Goal: Information Seeking & Learning: Check status

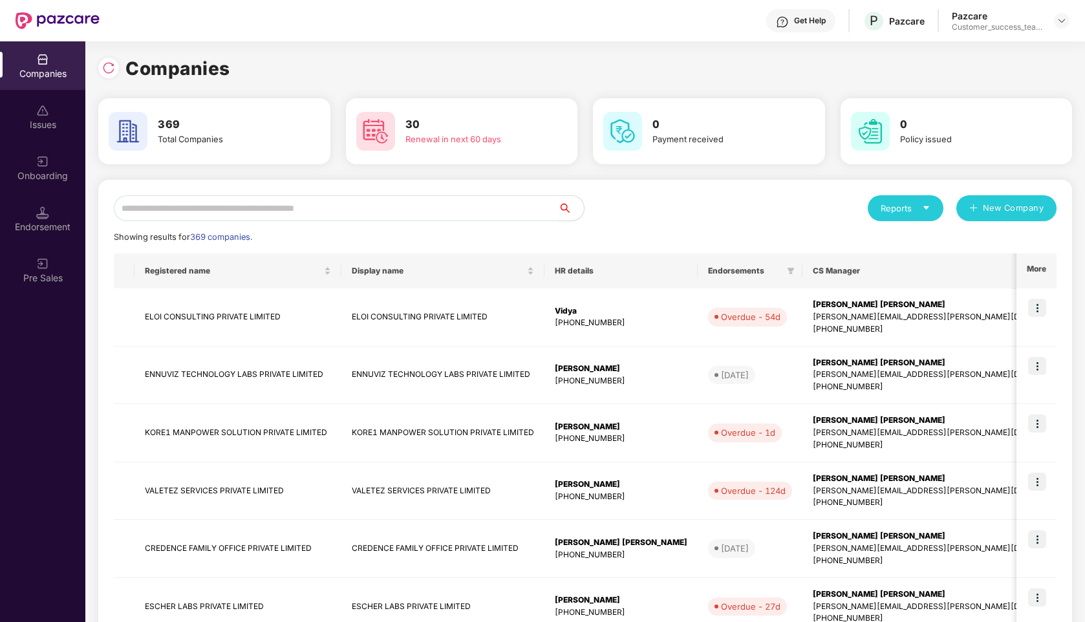
click at [203, 212] on input "text" at bounding box center [336, 208] width 444 height 26
type input "*"
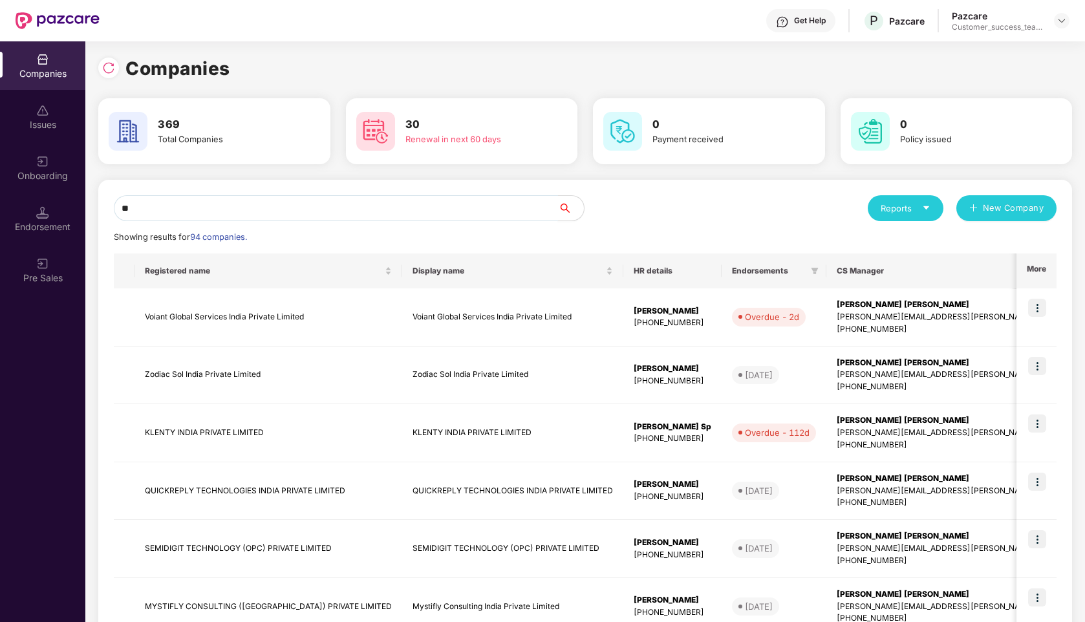
type input "*"
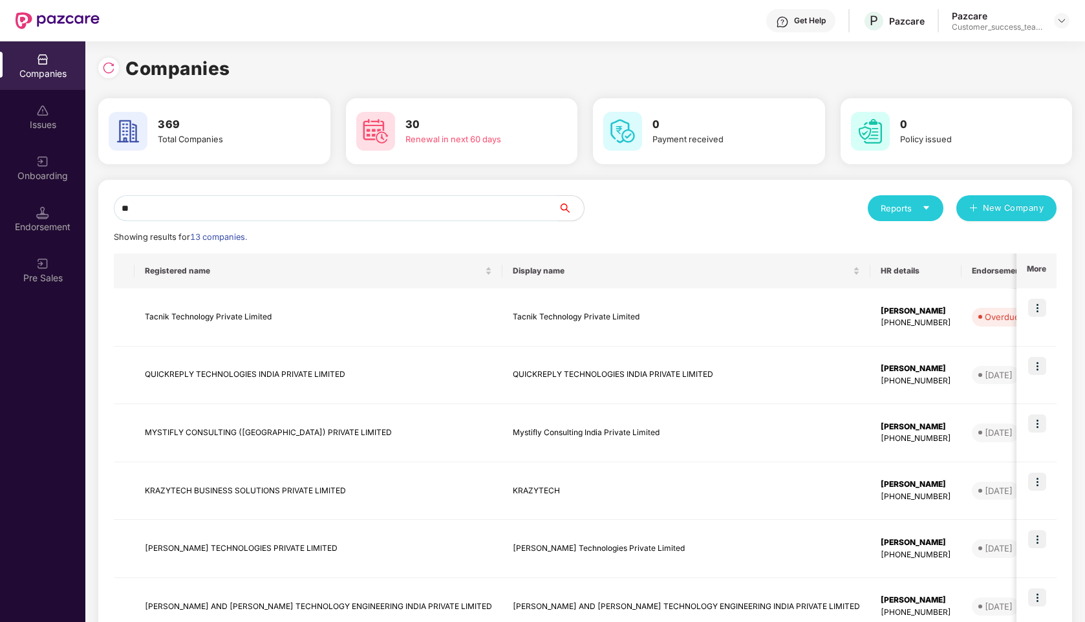
type input "*"
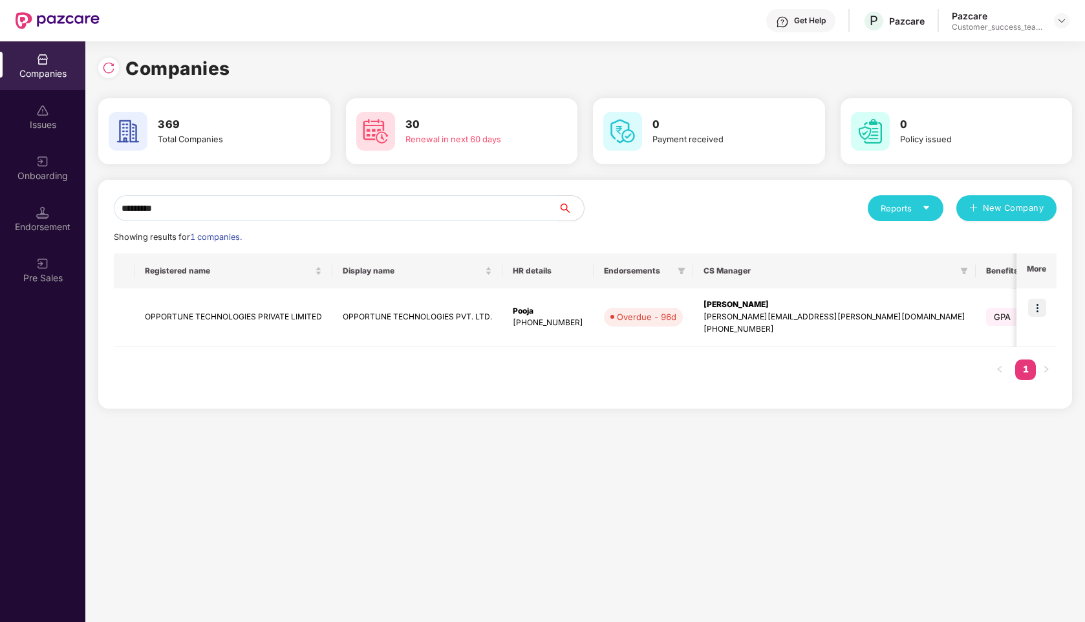
type input "*********"
click at [1034, 308] on img at bounding box center [1037, 308] width 18 height 18
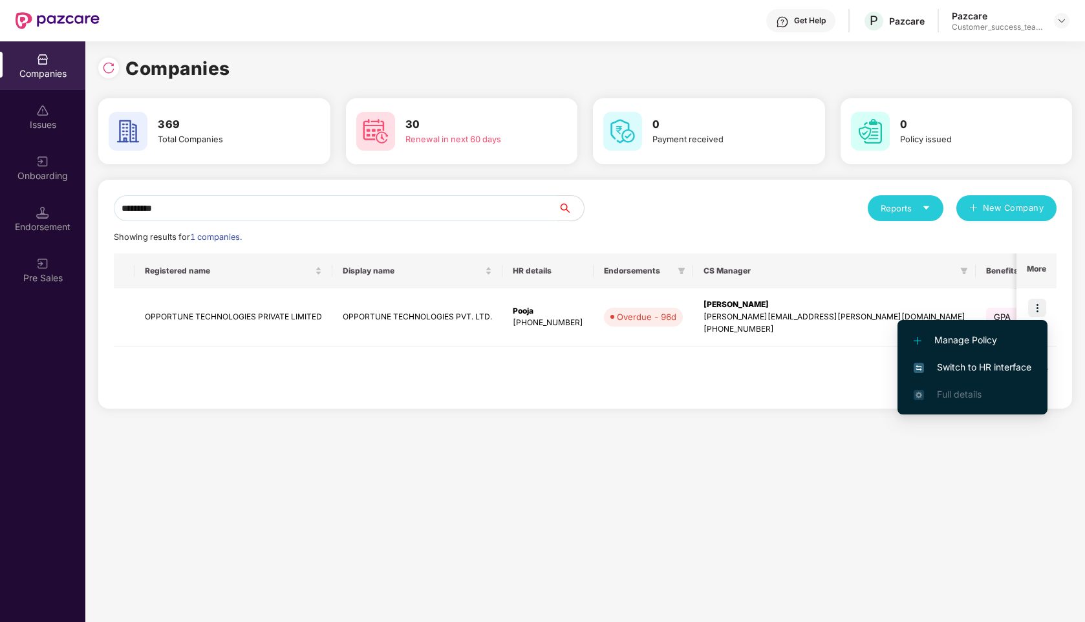
click at [951, 367] on span "Switch to HR interface" at bounding box center [972, 367] width 118 height 14
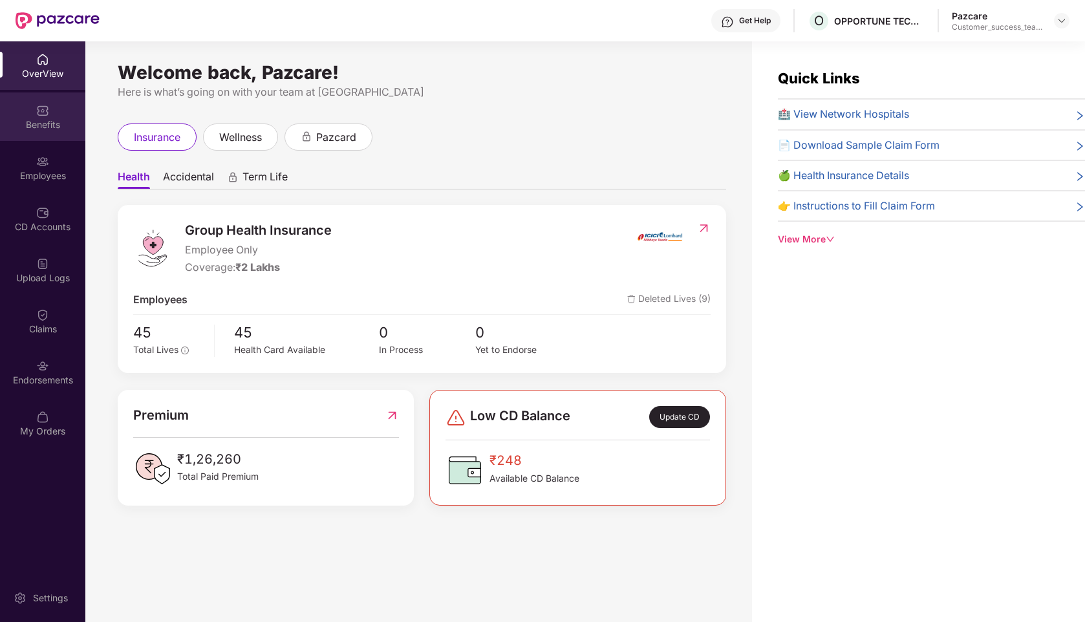
click at [53, 136] on div "Benefits" at bounding box center [42, 116] width 85 height 48
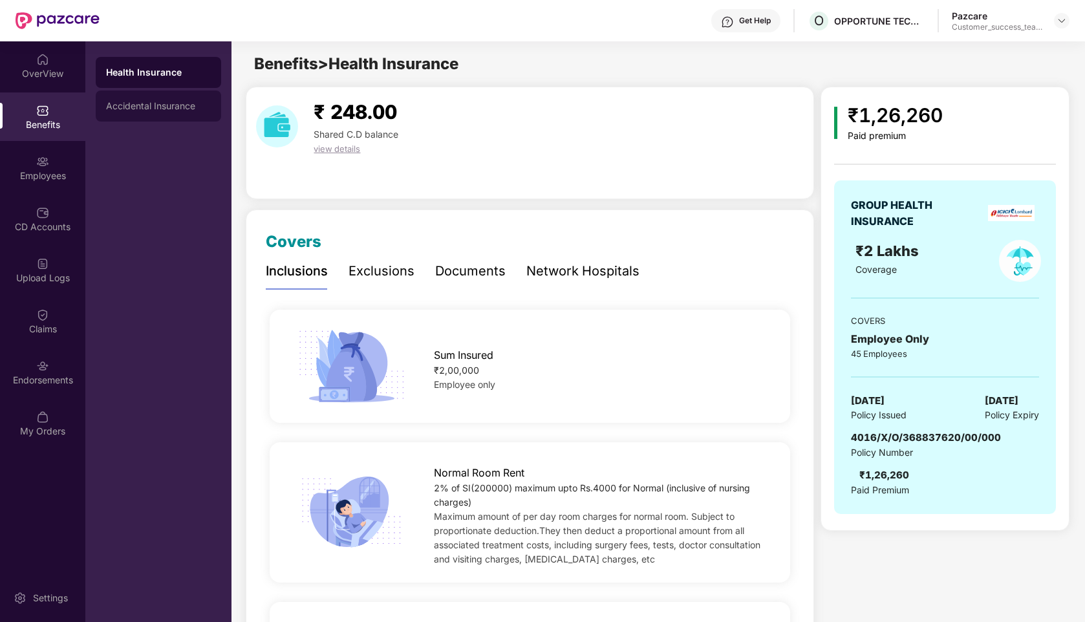
click at [185, 109] on div "Accidental Insurance" at bounding box center [158, 106] width 105 height 10
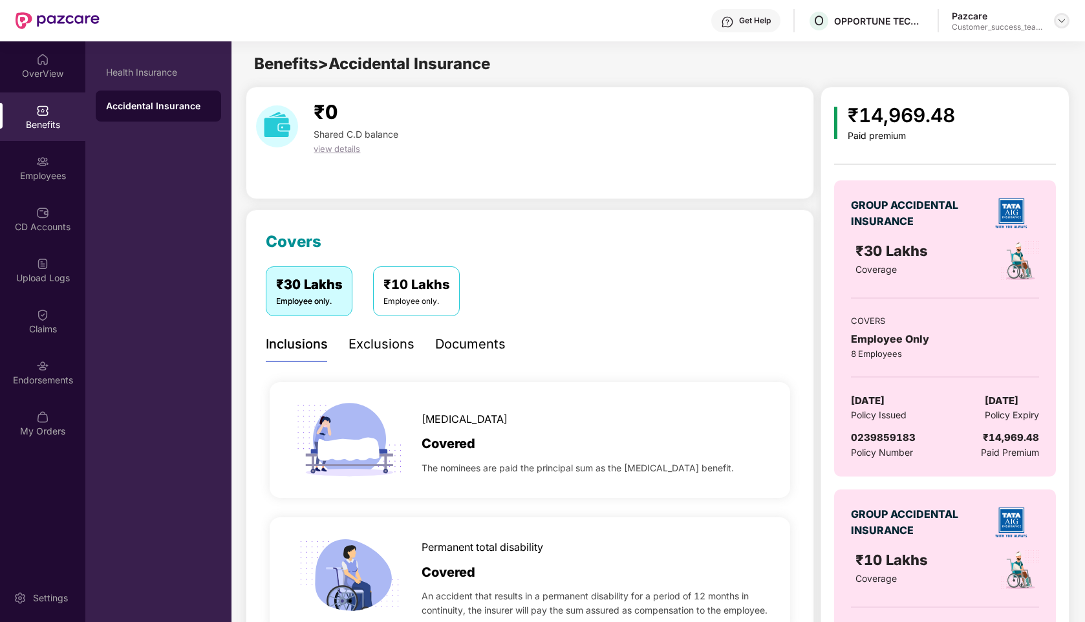
click at [1061, 21] on img at bounding box center [1061, 21] width 10 height 10
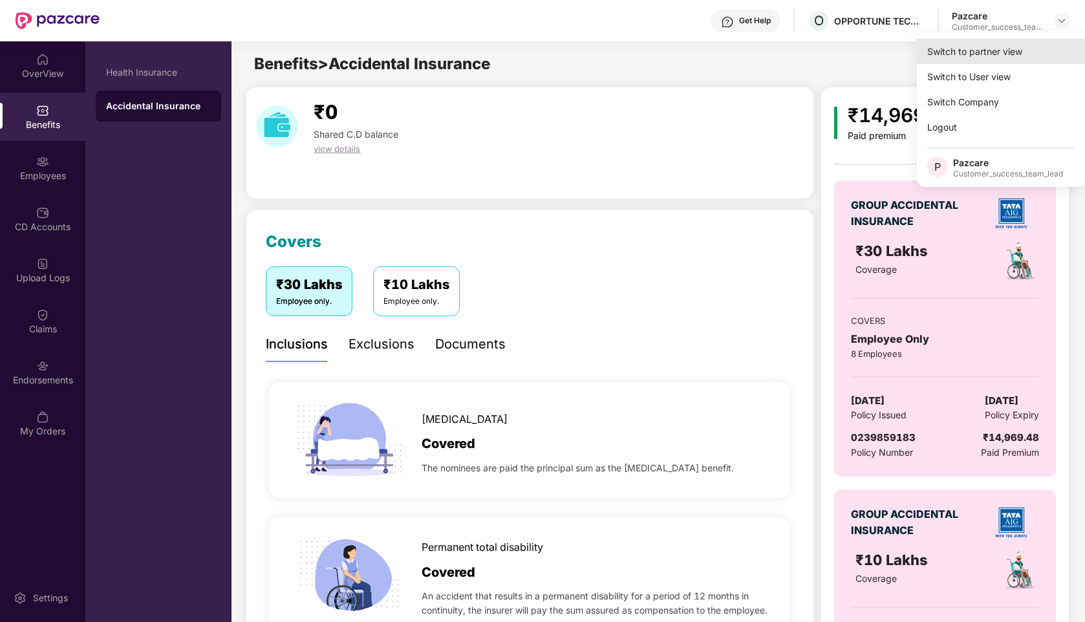
click at [962, 59] on div "Switch to partner view" at bounding box center [1001, 51] width 168 height 25
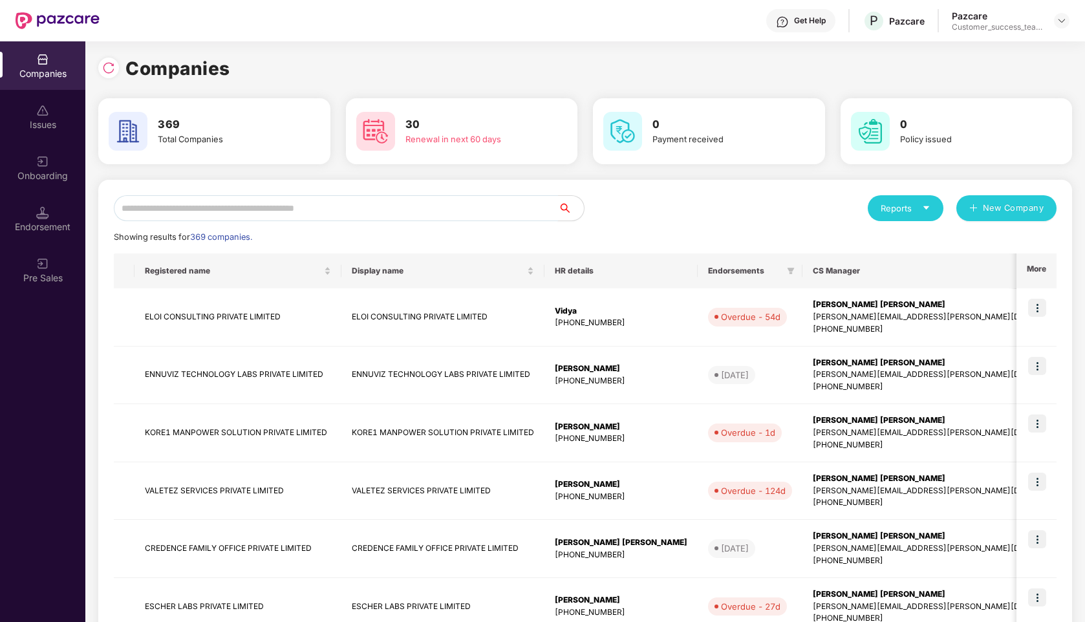
click at [339, 209] on input "text" at bounding box center [336, 208] width 444 height 26
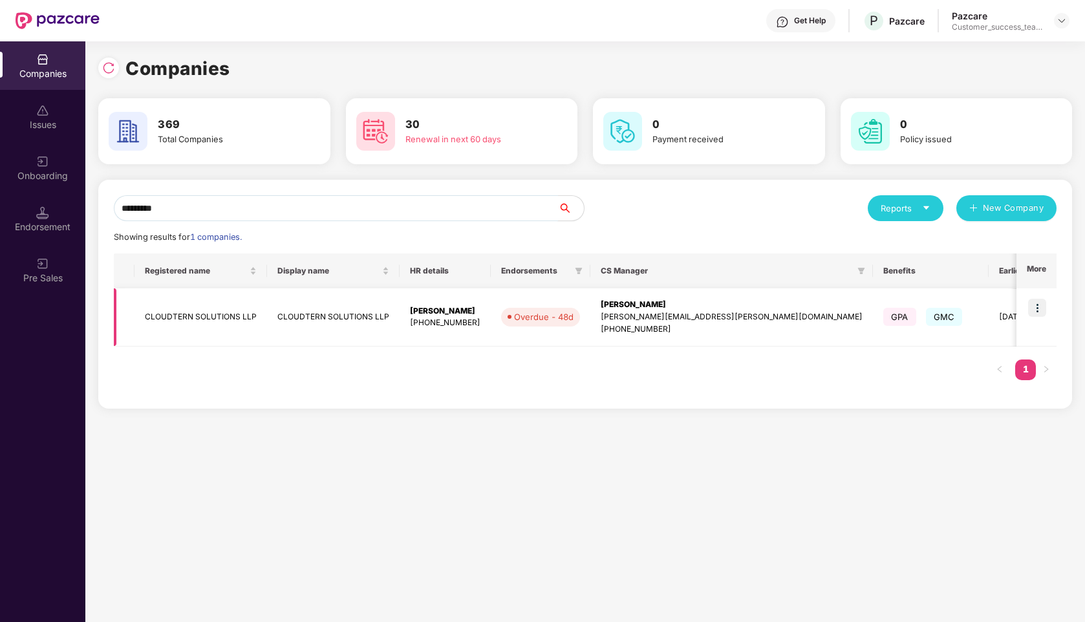
type input "*********"
click at [1041, 304] on img at bounding box center [1037, 308] width 18 height 18
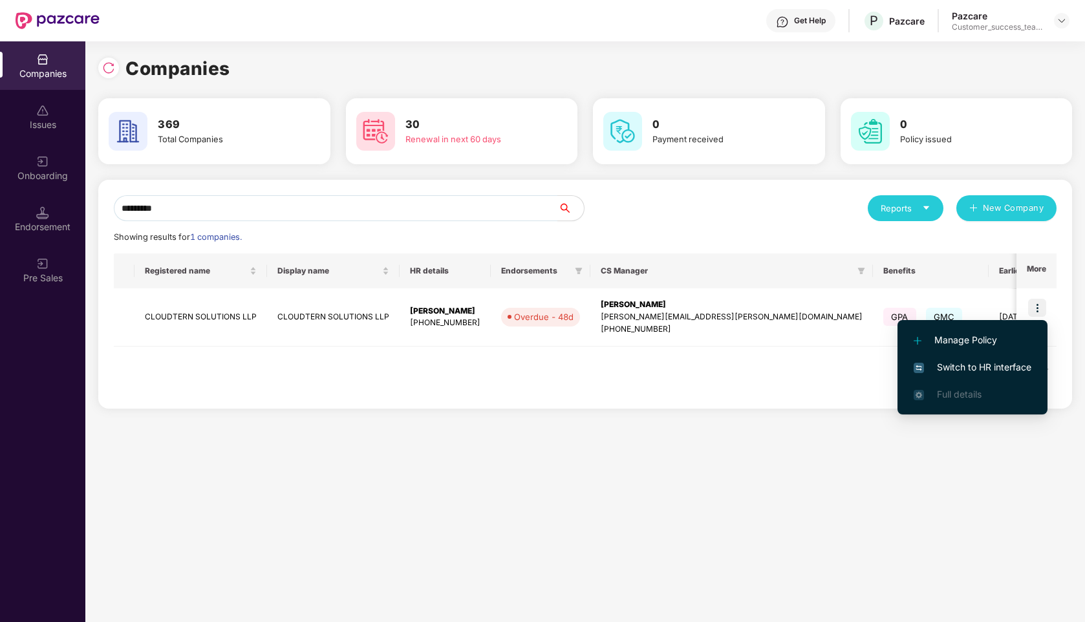
click at [972, 367] on span "Switch to HR interface" at bounding box center [972, 367] width 118 height 14
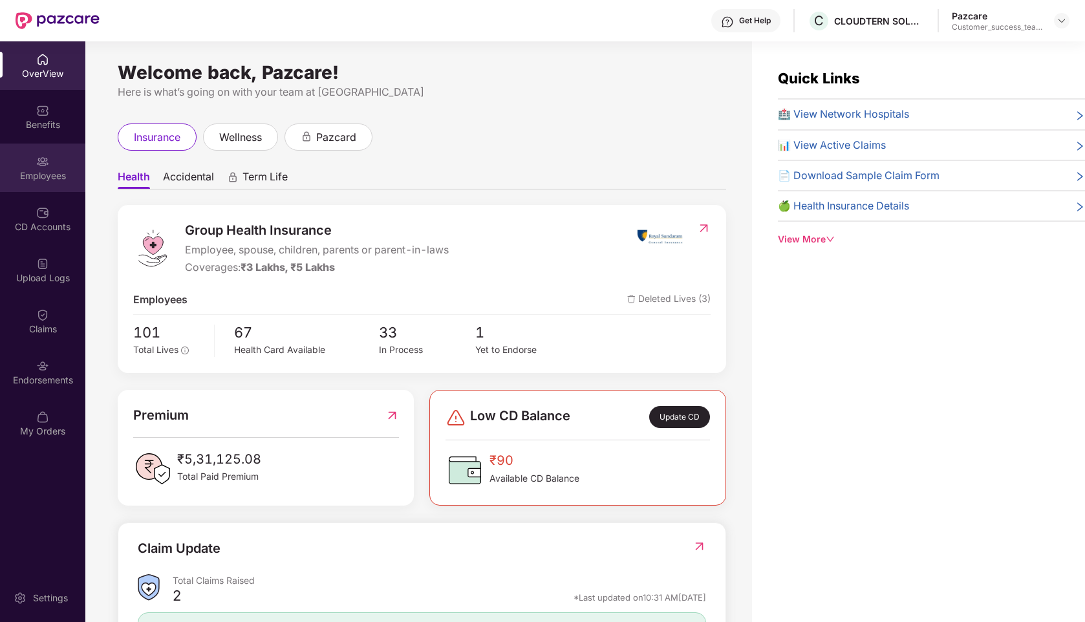
click at [40, 158] on img at bounding box center [42, 161] width 13 height 13
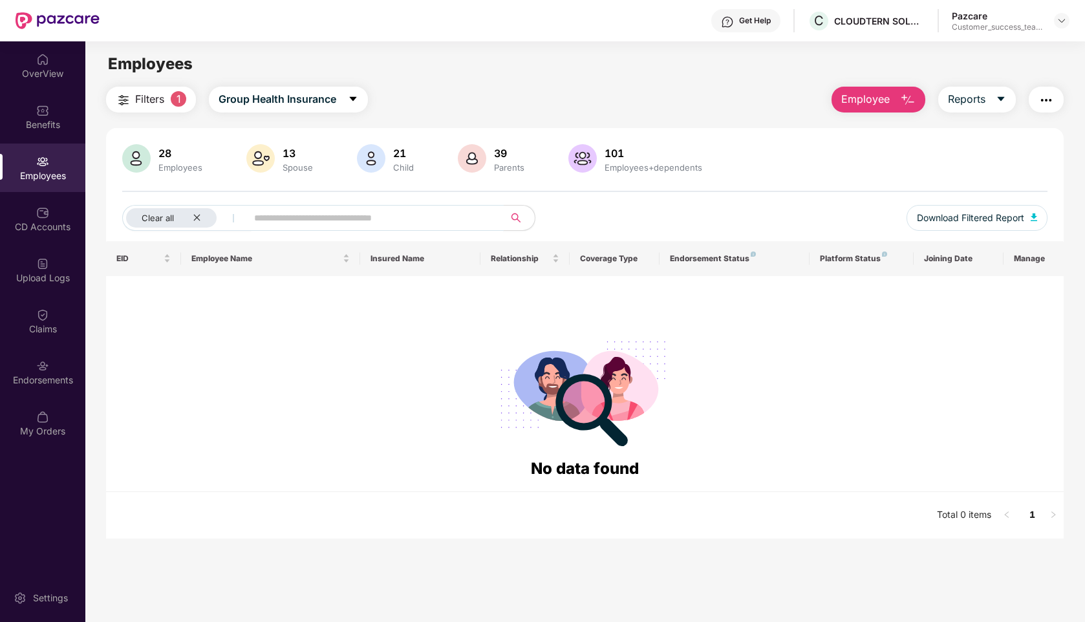
click at [341, 218] on input "text" at bounding box center [370, 217] width 232 height 19
click at [160, 103] on span "Filters" at bounding box center [149, 99] width 29 height 16
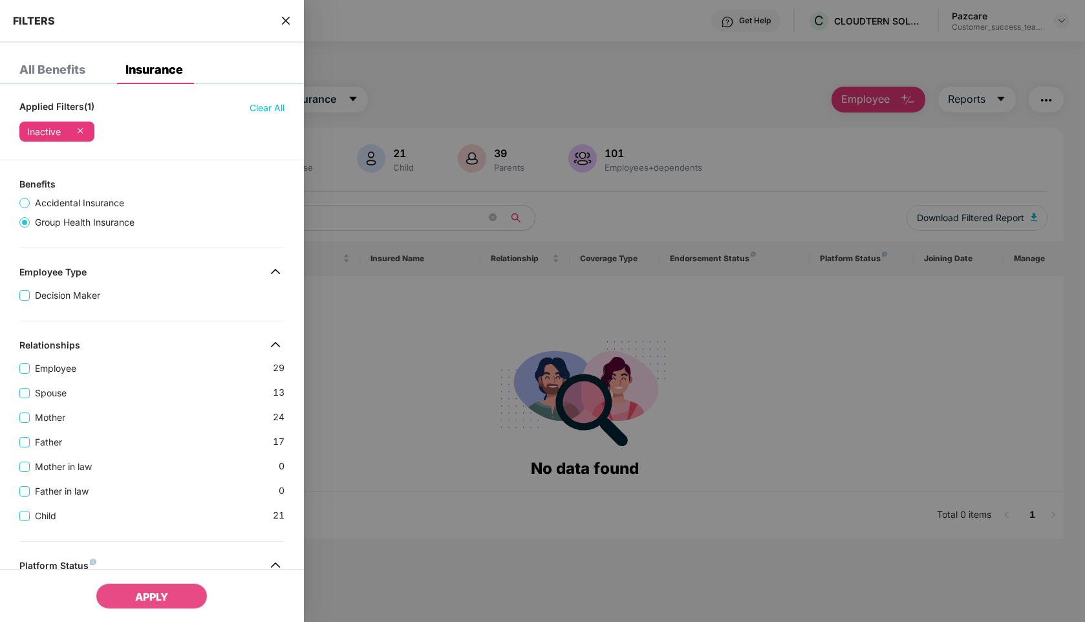
click at [451, 52] on div at bounding box center [542, 311] width 1085 height 622
click at [287, 19] on icon "close" at bounding box center [286, 21] width 8 height 8
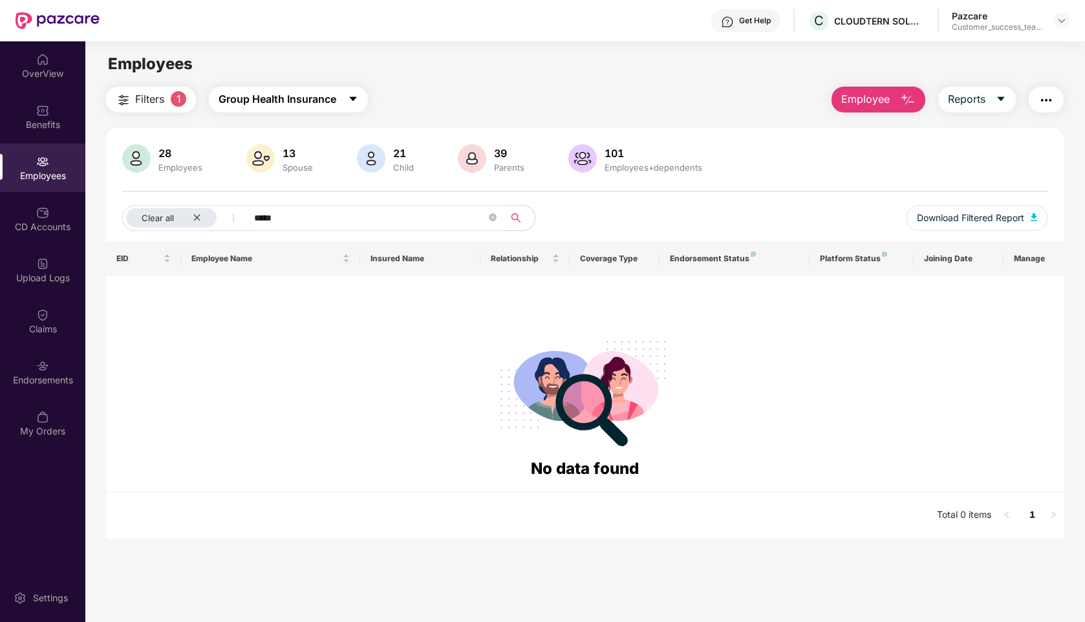
click at [293, 103] on span "Group Health Insurance" at bounding box center [277, 99] width 118 height 16
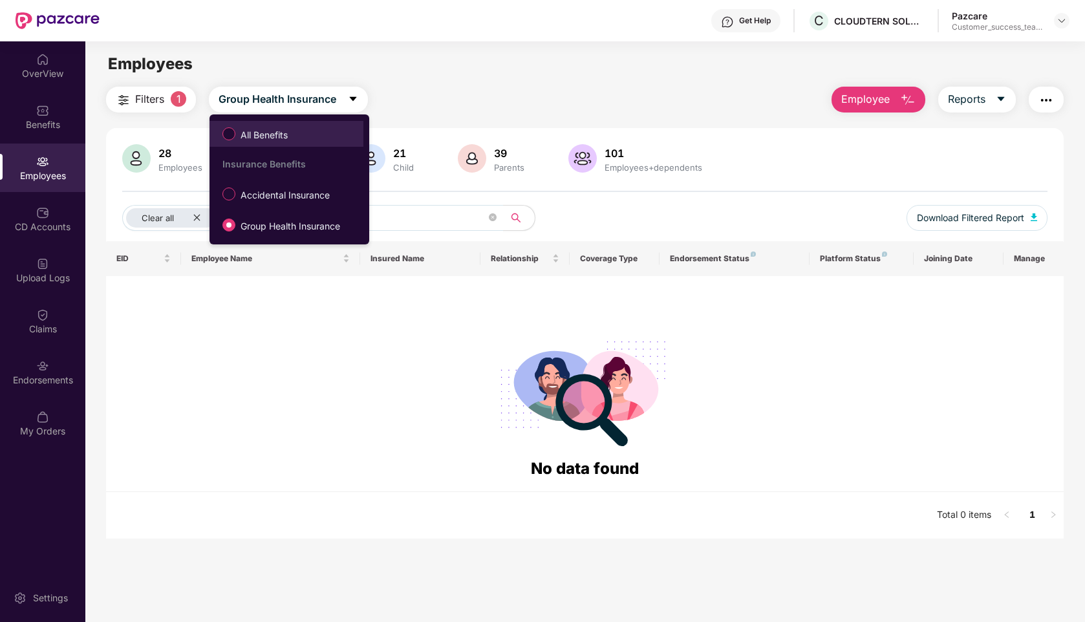
click at [280, 132] on span "All Benefits" at bounding box center [264, 135] width 58 height 14
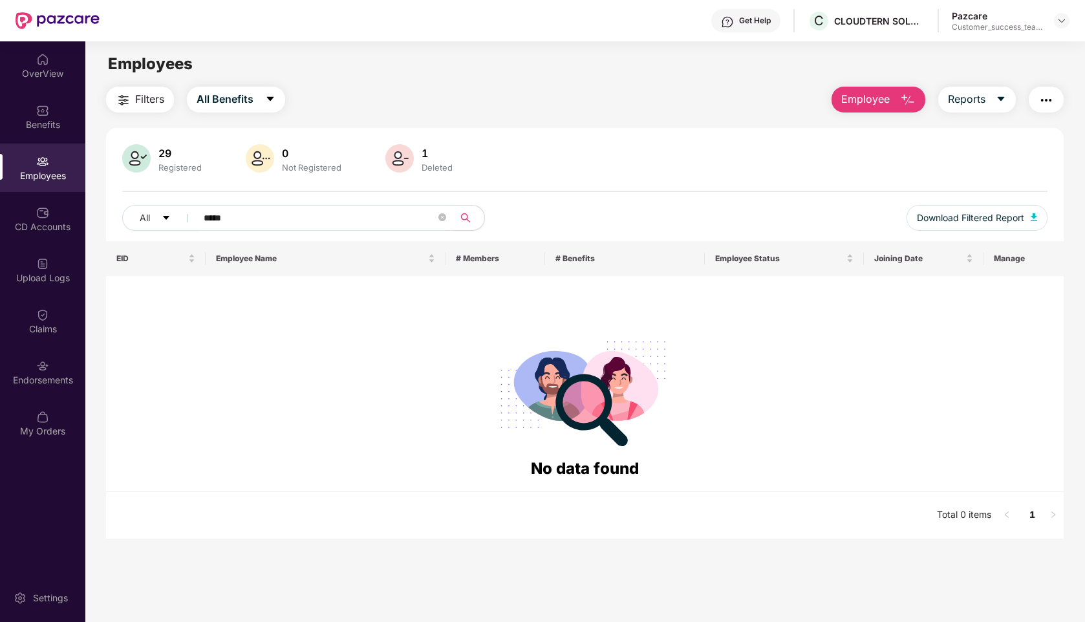
click at [251, 218] on input "*****" at bounding box center [320, 217] width 232 height 19
type input "*"
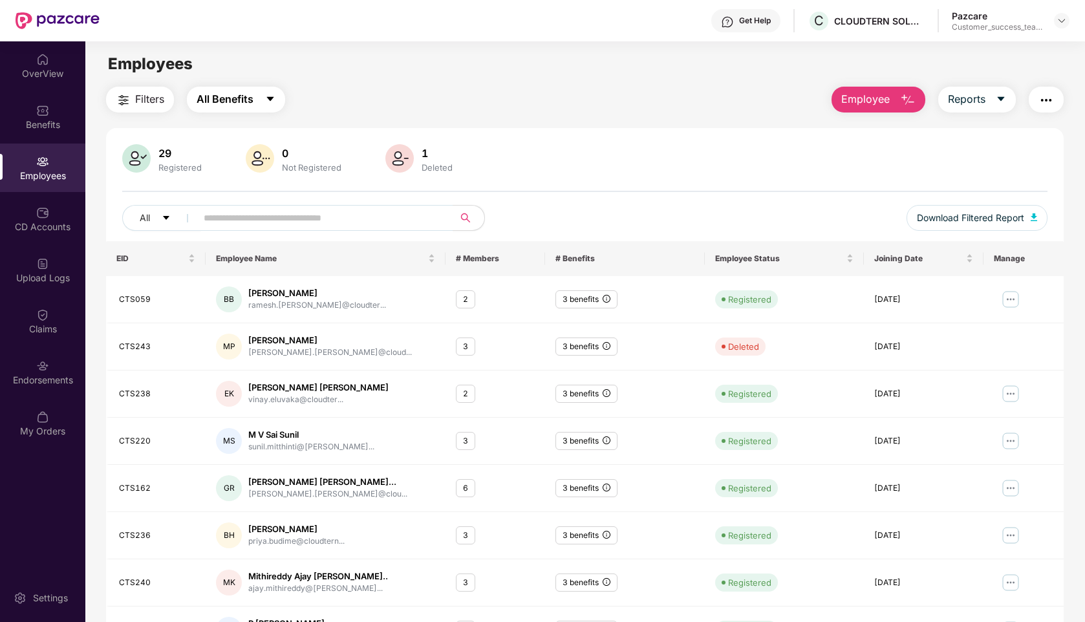
click at [223, 94] on span "All Benefits" at bounding box center [225, 99] width 57 height 16
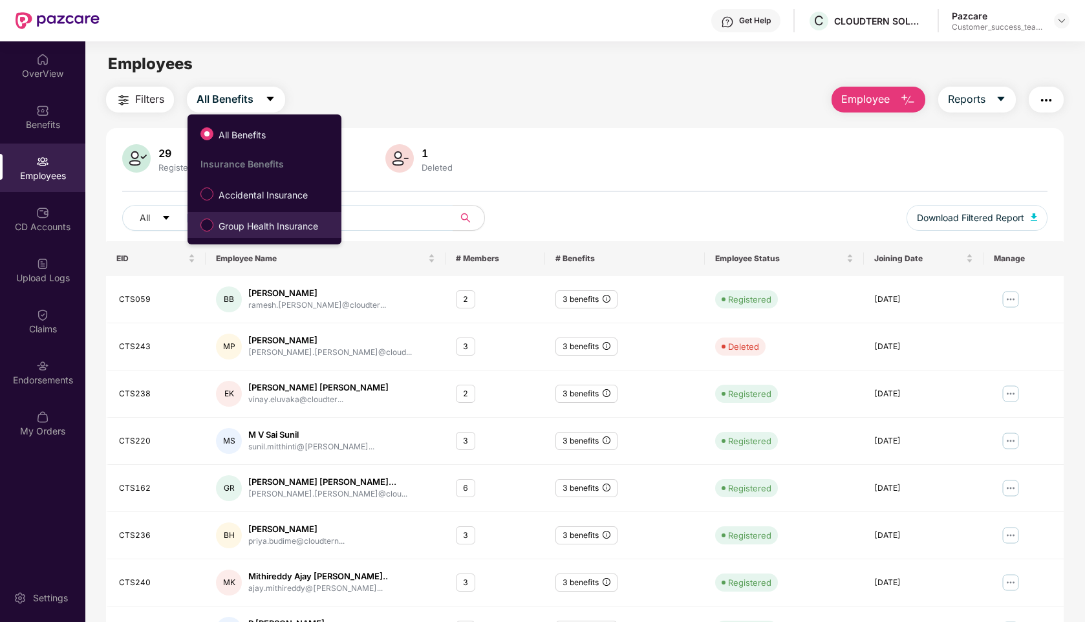
click at [246, 227] on span "Group Health Insurance" at bounding box center [268, 226] width 110 height 14
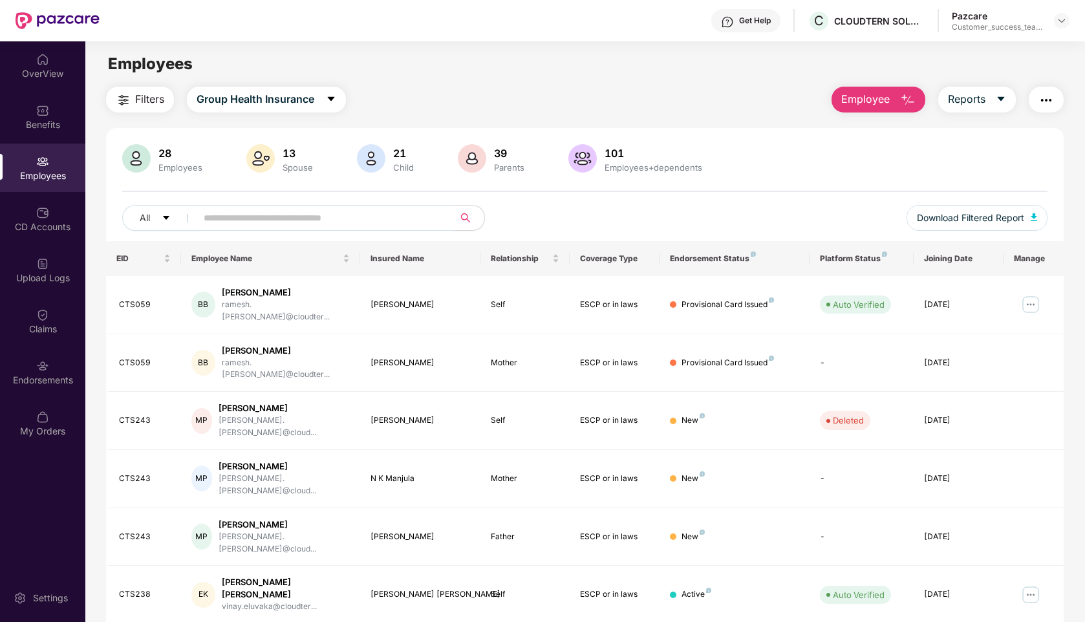
click at [250, 223] on input "text" at bounding box center [320, 217] width 232 height 19
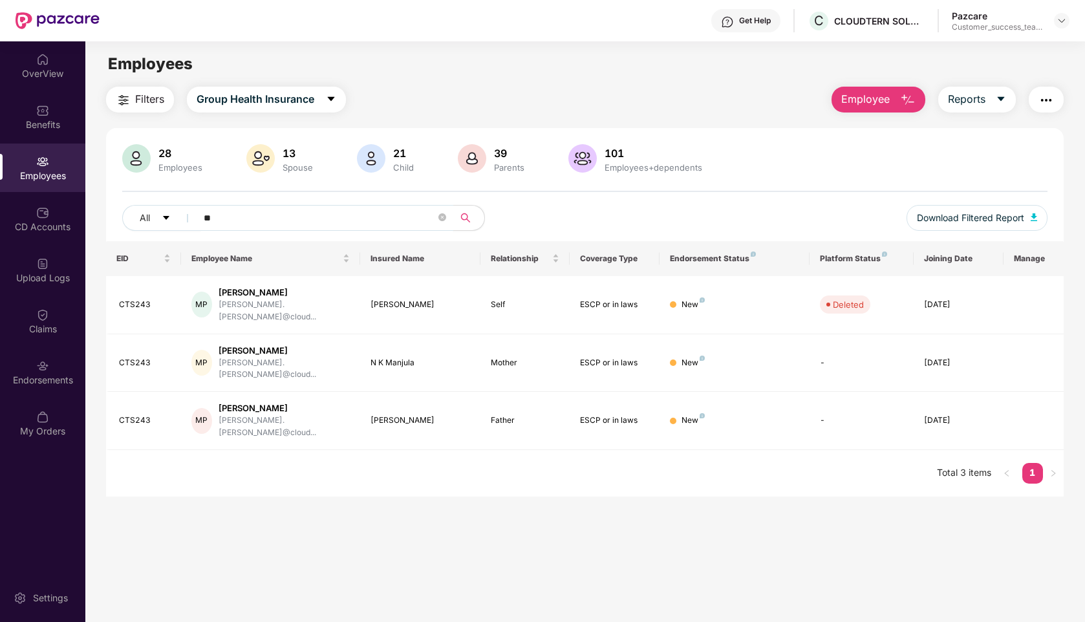
type input "*"
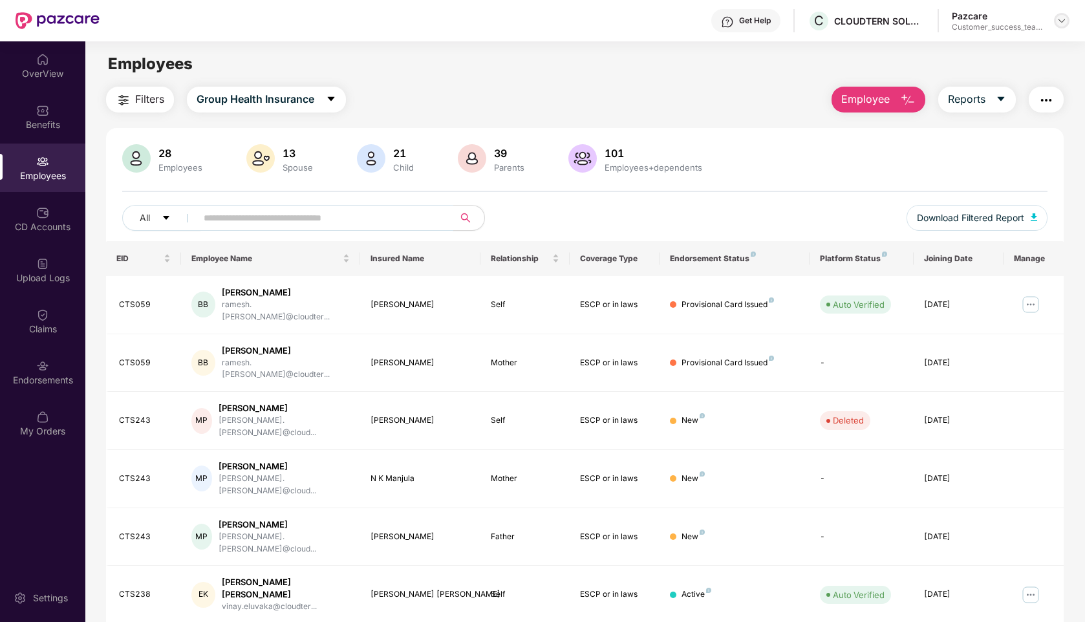
click at [1062, 21] on img at bounding box center [1061, 21] width 10 height 10
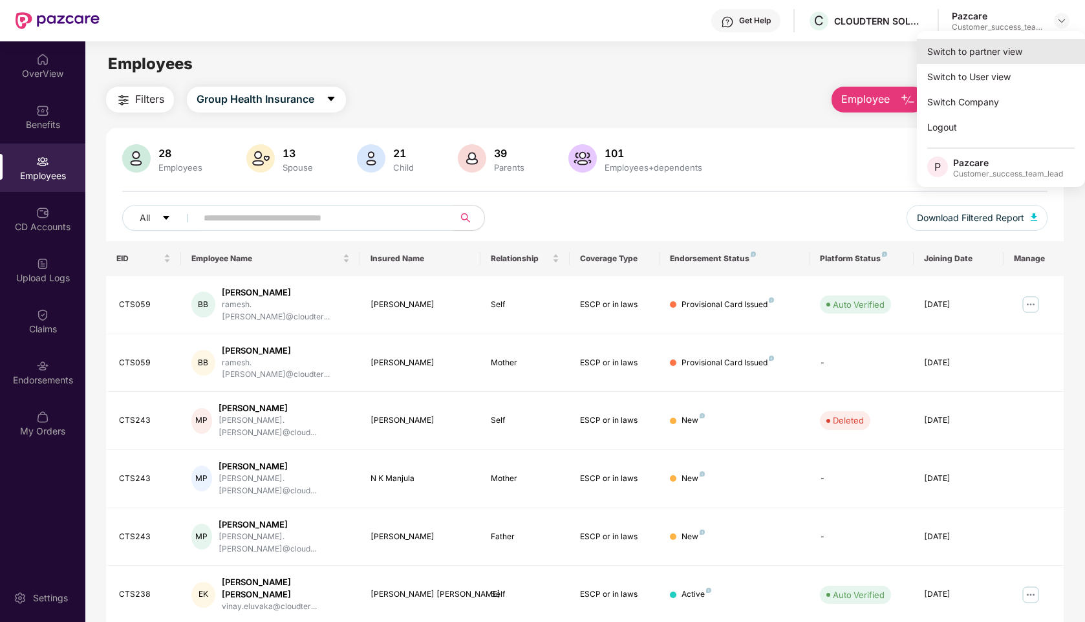
click at [946, 54] on div "Switch to partner view" at bounding box center [1001, 51] width 168 height 25
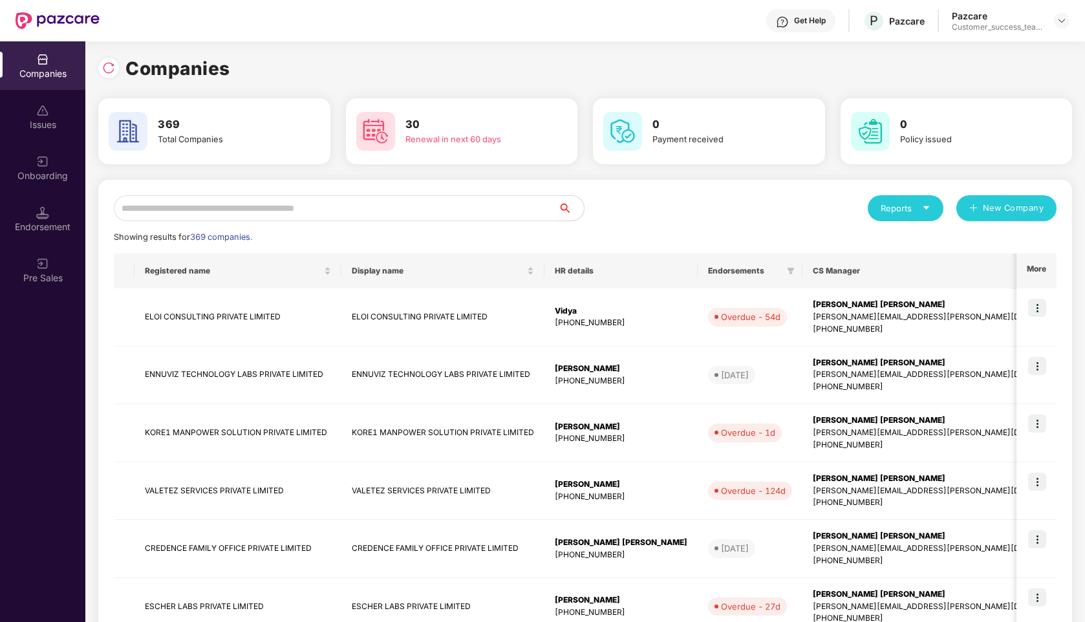
click at [253, 208] on input "text" at bounding box center [336, 208] width 444 height 26
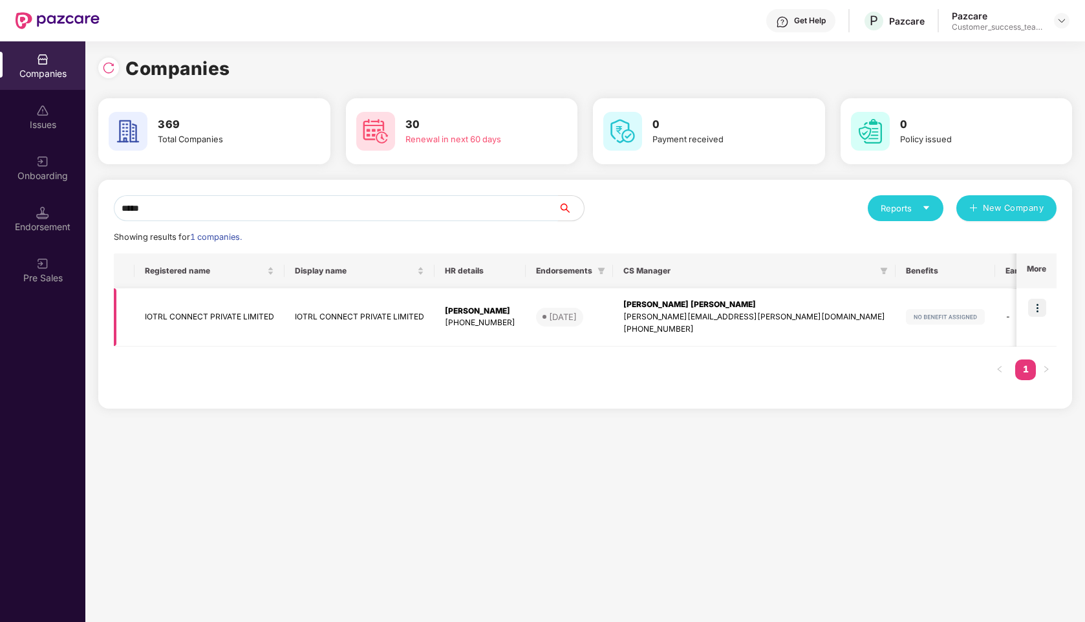
type input "*****"
click at [242, 303] on td "IOTRL CONNECT PRIVATE LIMITED" at bounding box center [209, 317] width 150 height 58
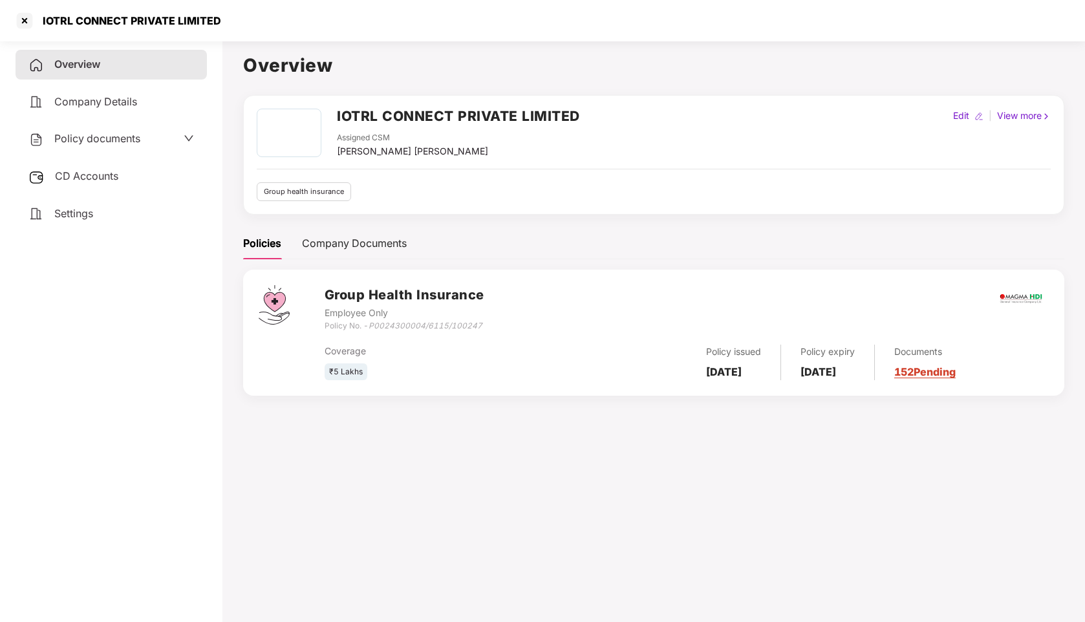
click at [131, 142] on span "Policy documents" at bounding box center [97, 138] width 86 height 13
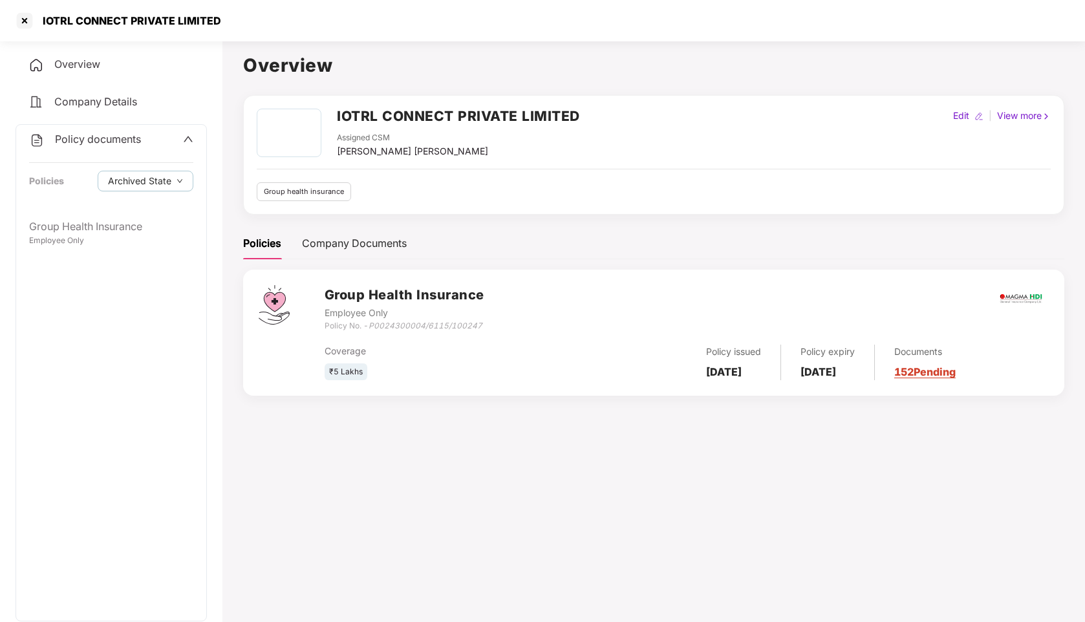
click at [172, 138] on div "Policy documents" at bounding box center [111, 139] width 164 height 17
click at [122, 106] on span "Company Details" at bounding box center [95, 101] width 83 height 13
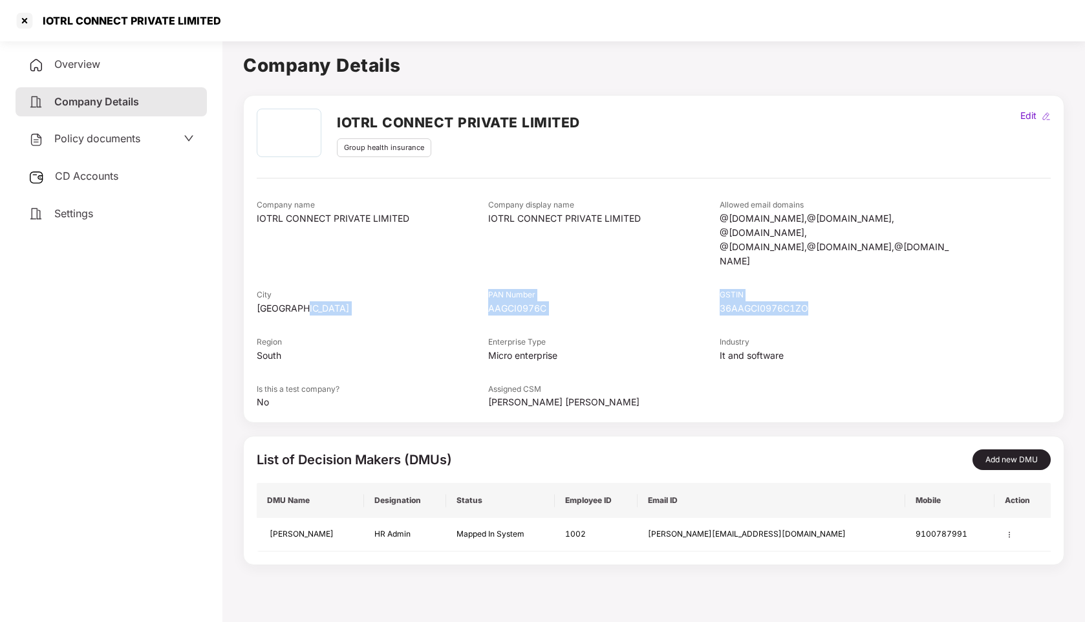
drag, startPoint x: 820, startPoint y: 278, endPoint x: 479, endPoint y: 281, distance: 341.3
click at [479, 281] on div "Company name IOTRL CONNECT PRIVATE LIMITED Company display name IOTRL CONNECT P…" at bounding box center [654, 304] width 794 height 210
copy div "PAN Number AAGCI0976C GSTIN 36AAGCI0976C1ZO"
click at [81, 142] on span "Policy documents" at bounding box center [97, 138] width 86 height 13
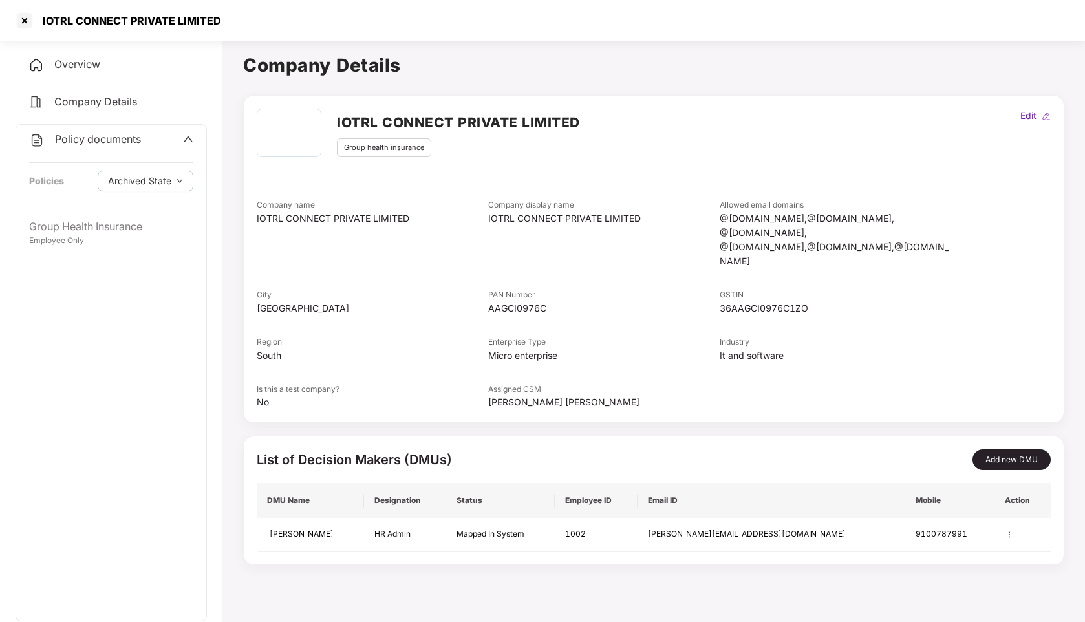
click at [66, 69] on span "Overview" at bounding box center [77, 64] width 46 height 13
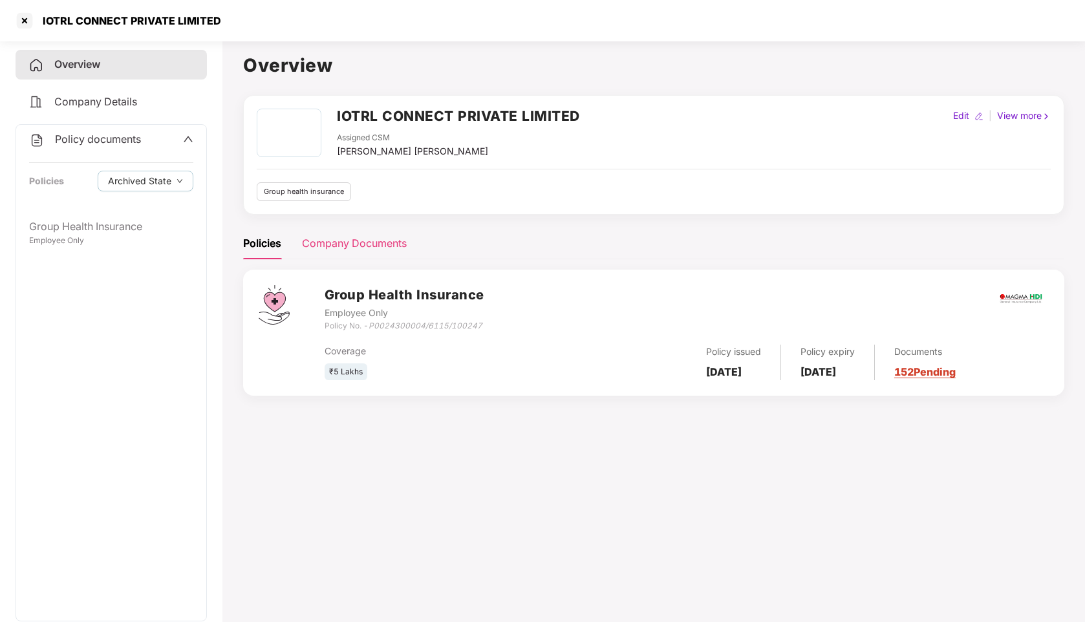
click at [363, 243] on div "Company Documents" at bounding box center [354, 243] width 105 height 16
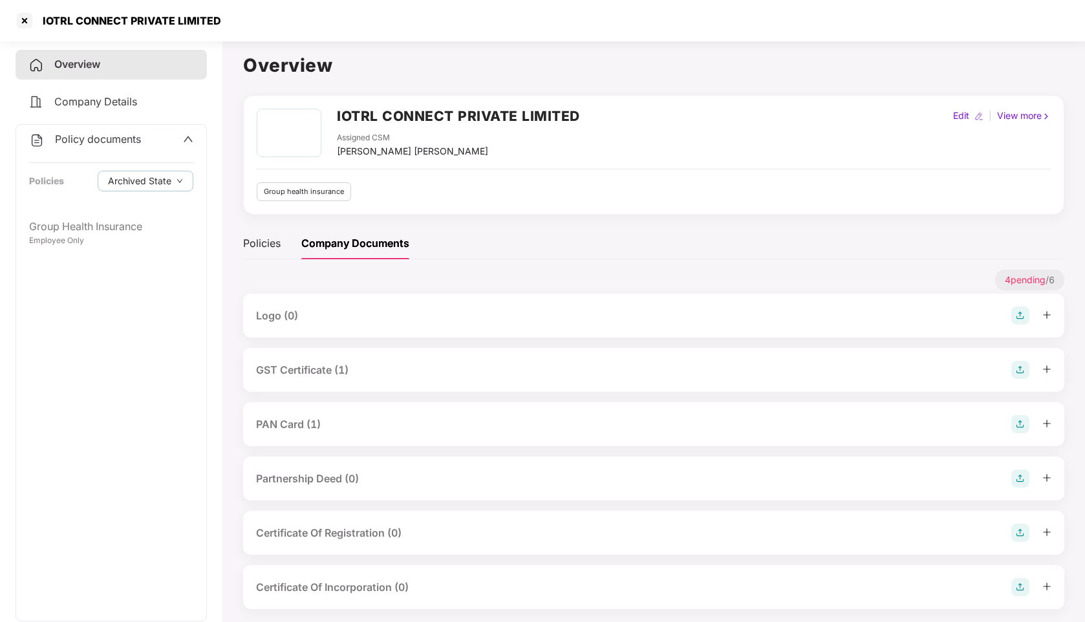
click at [334, 370] on div "GST Certificate (1)" at bounding box center [302, 370] width 92 height 16
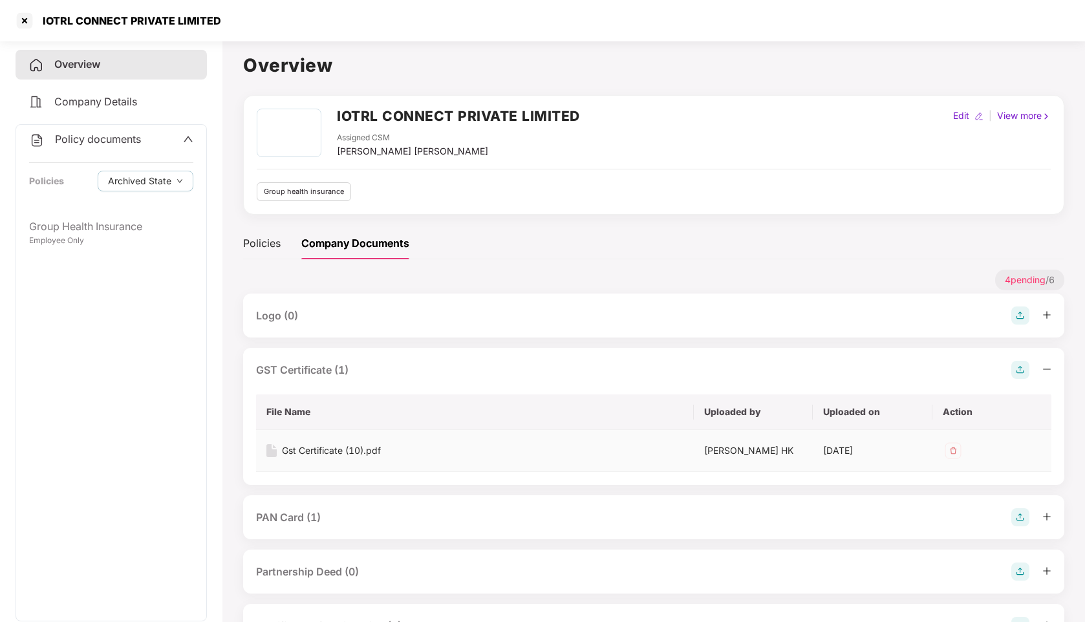
click at [334, 449] on div "Gst Certificate (10).pdf" at bounding box center [331, 450] width 99 height 14
click at [310, 521] on div "PAN Card (1)" at bounding box center [288, 517] width 65 height 16
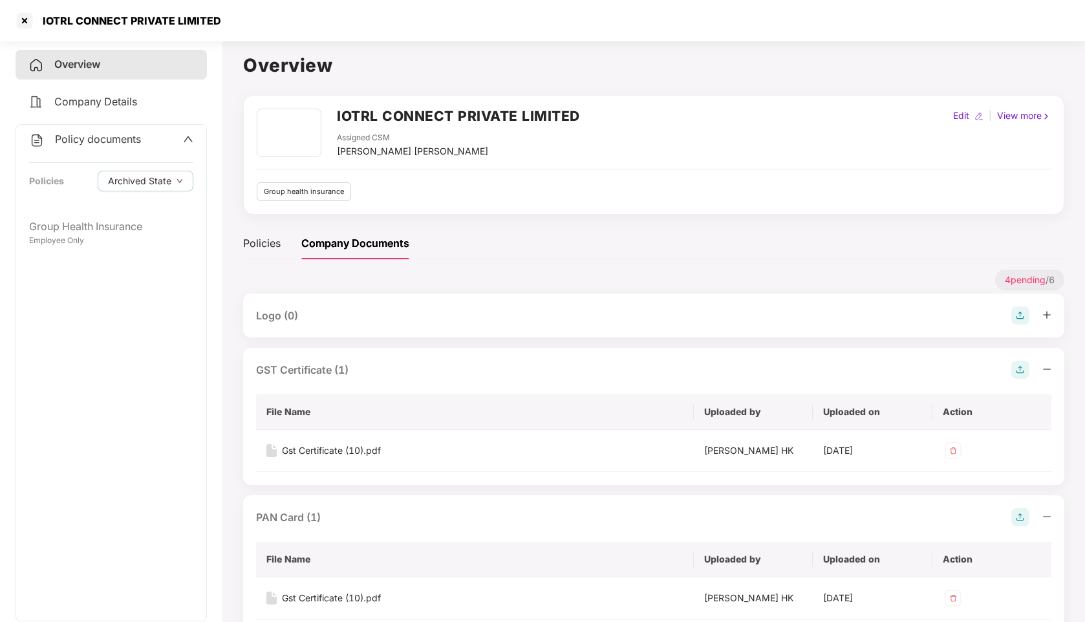
scroll to position [107, 0]
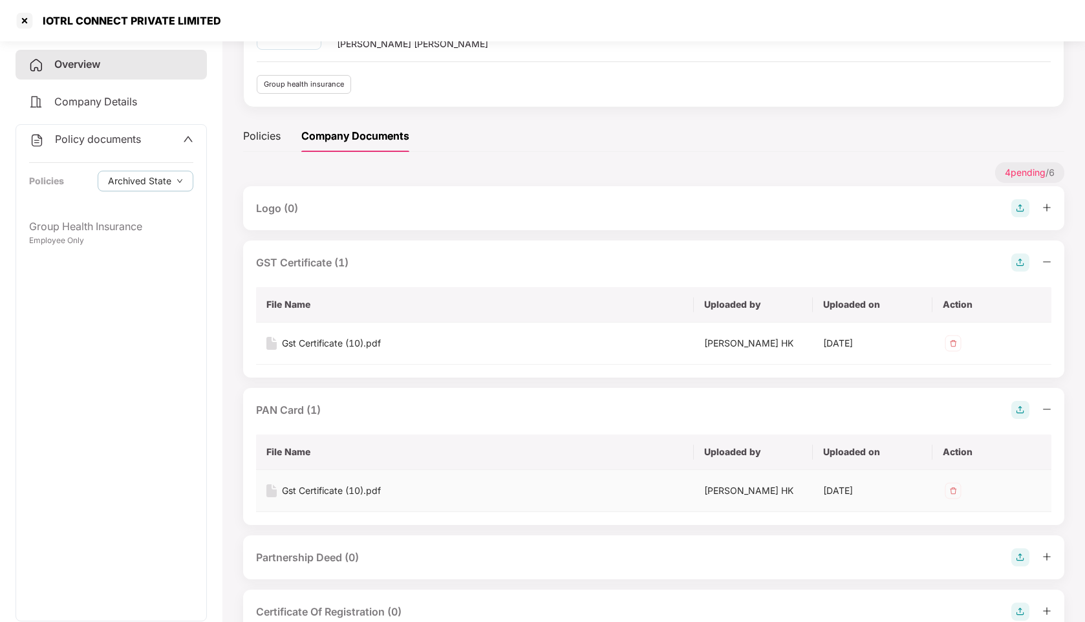
click at [328, 487] on div "Gst Certificate (10).pdf" at bounding box center [331, 491] width 99 height 14
click at [25, 21] on div at bounding box center [24, 20] width 21 height 21
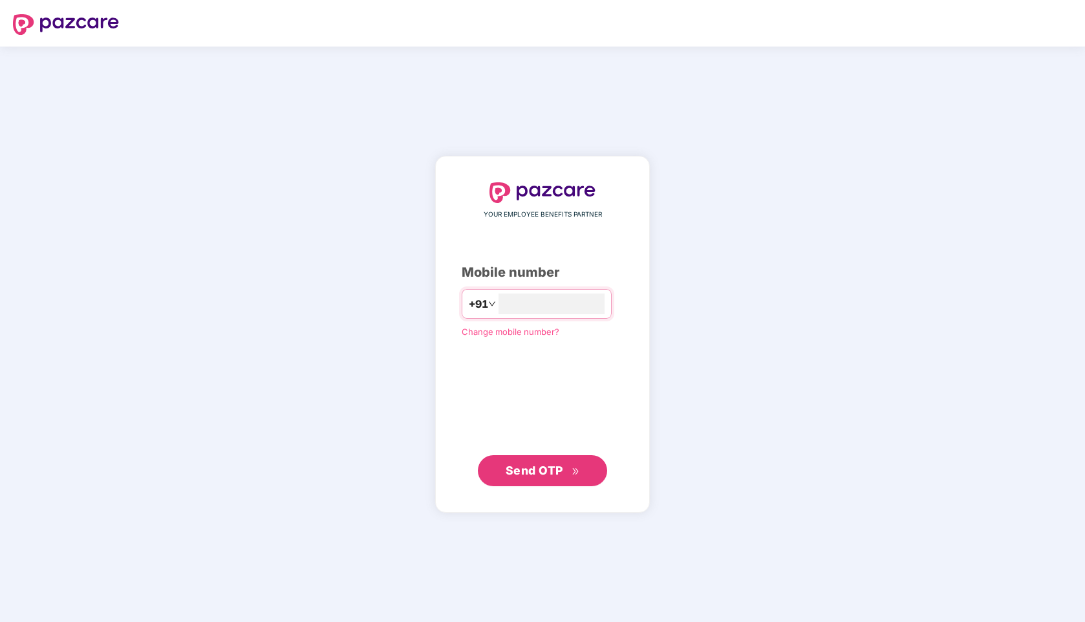
type input "**********"
click at [516, 471] on span "Send OTP" at bounding box center [535, 470] width 58 height 14
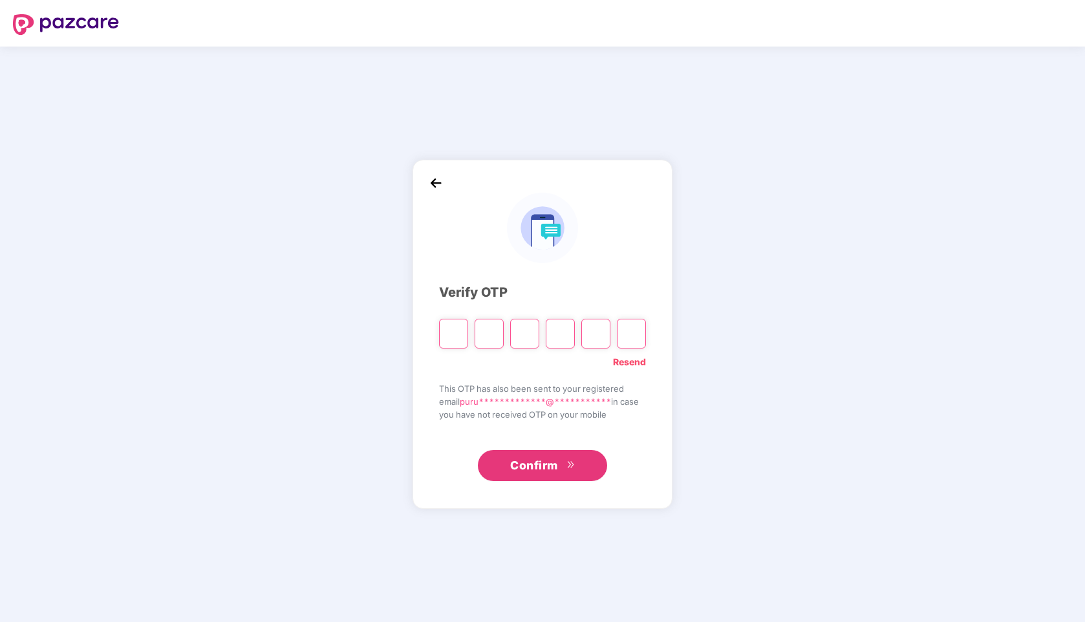
paste input "*"
type input "*"
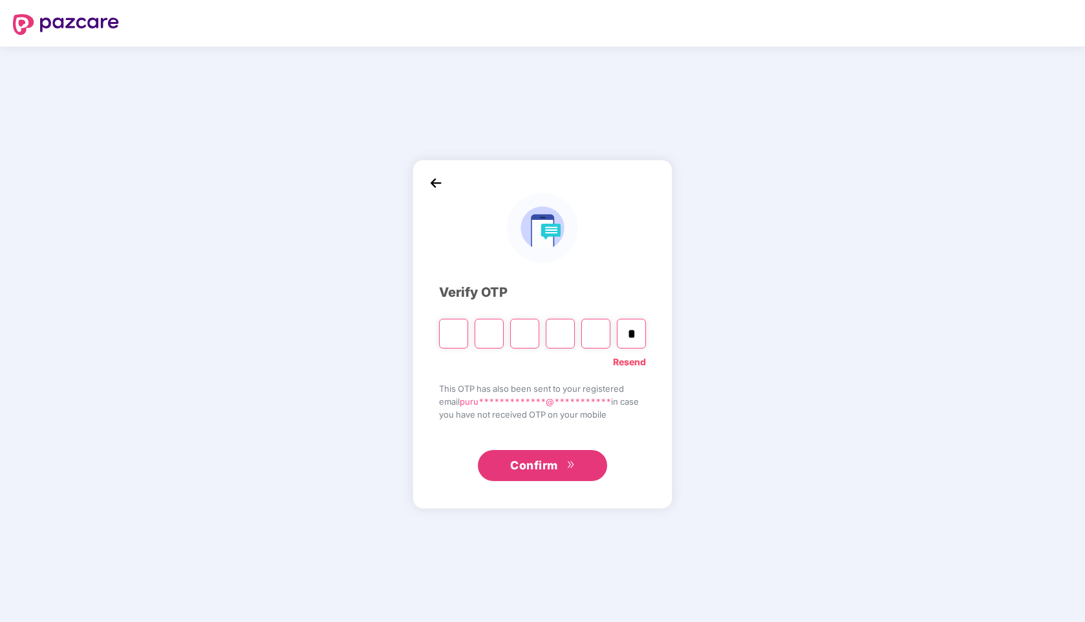
type input "*"
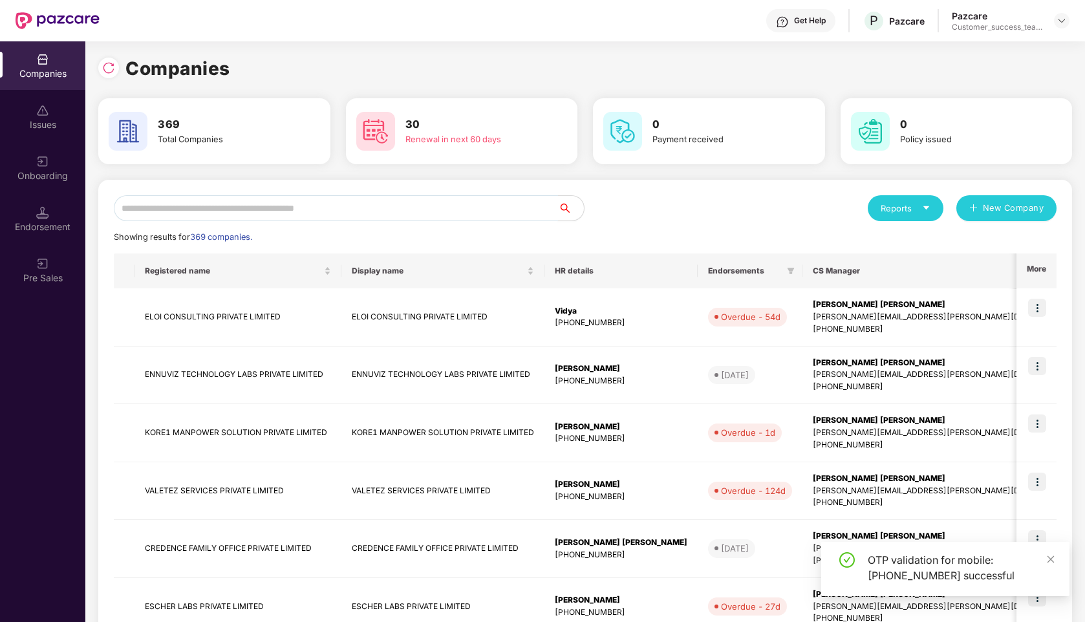
click at [292, 209] on input "text" at bounding box center [336, 208] width 444 height 26
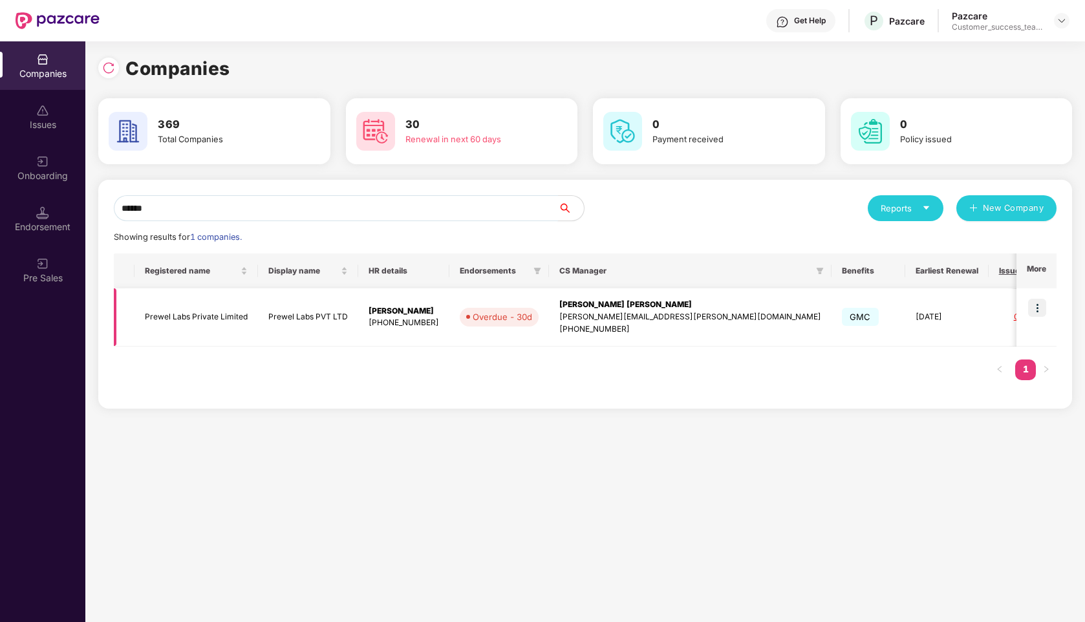
type input "******"
click at [1041, 314] on img at bounding box center [1037, 308] width 18 height 18
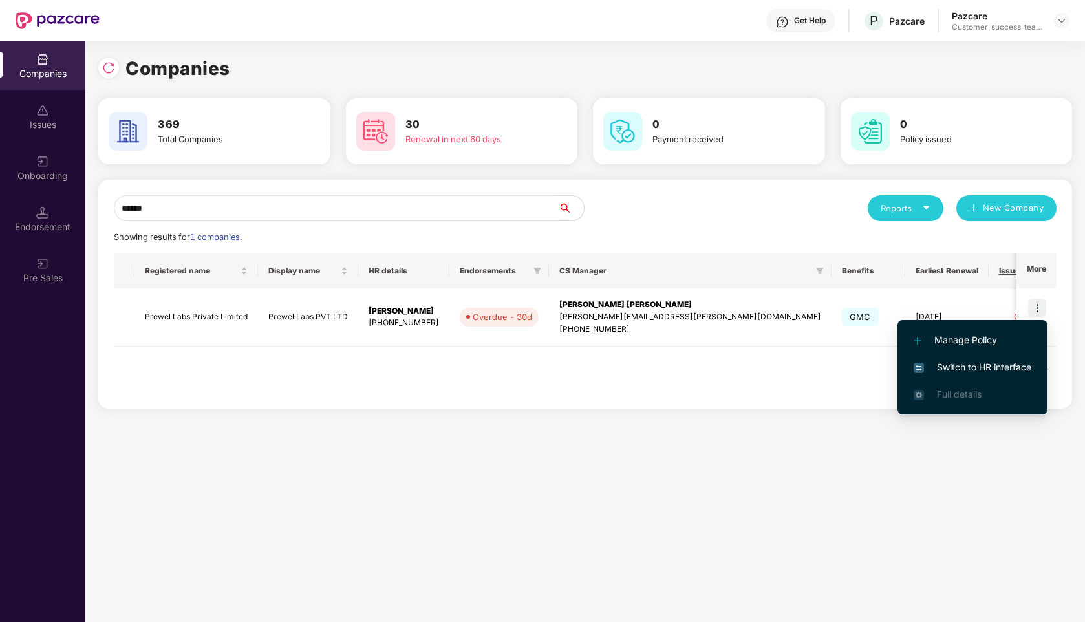
click at [959, 365] on span "Switch to HR interface" at bounding box center [972, 367] width 118 height 14
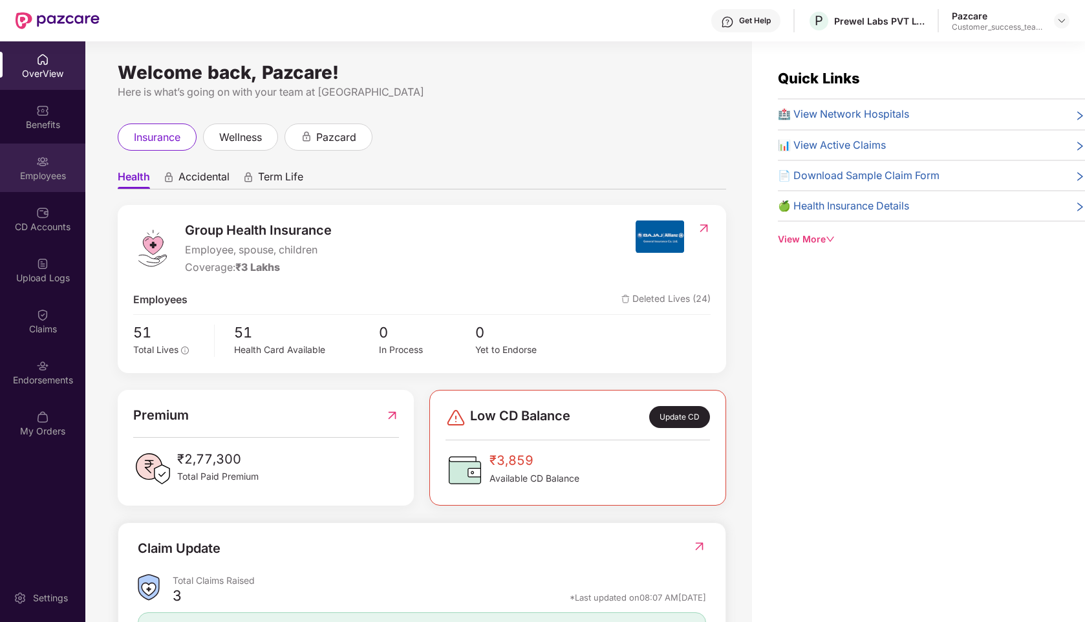
click at [47, 167] on img at bounding box center [42, 161] width 13 height 13
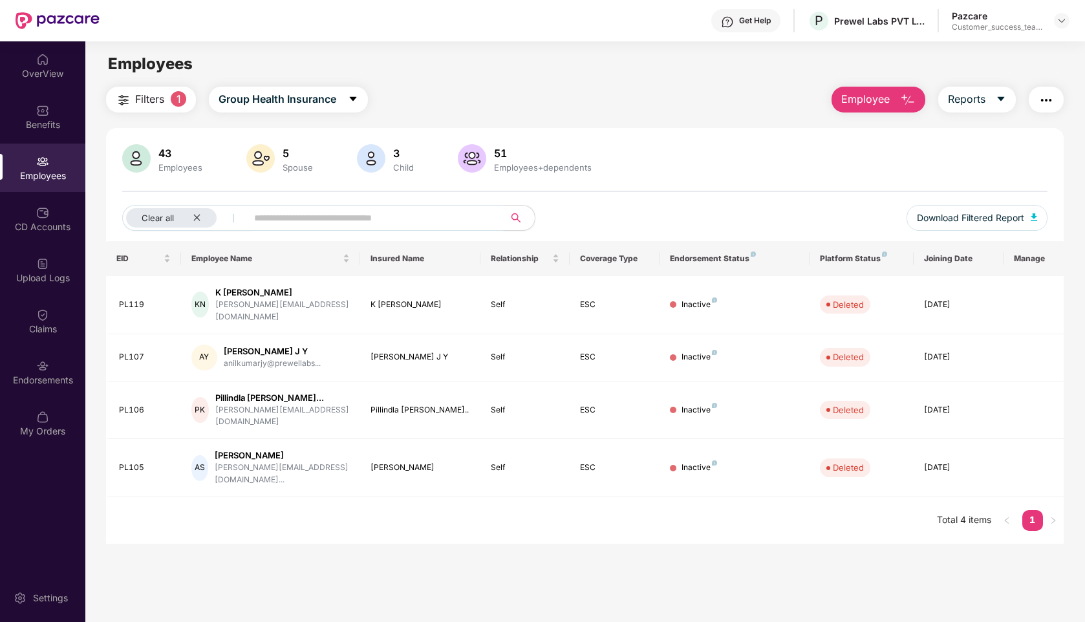
click at [302, 222] on input "text" at bounding box center [370, 217] width 232 height 19
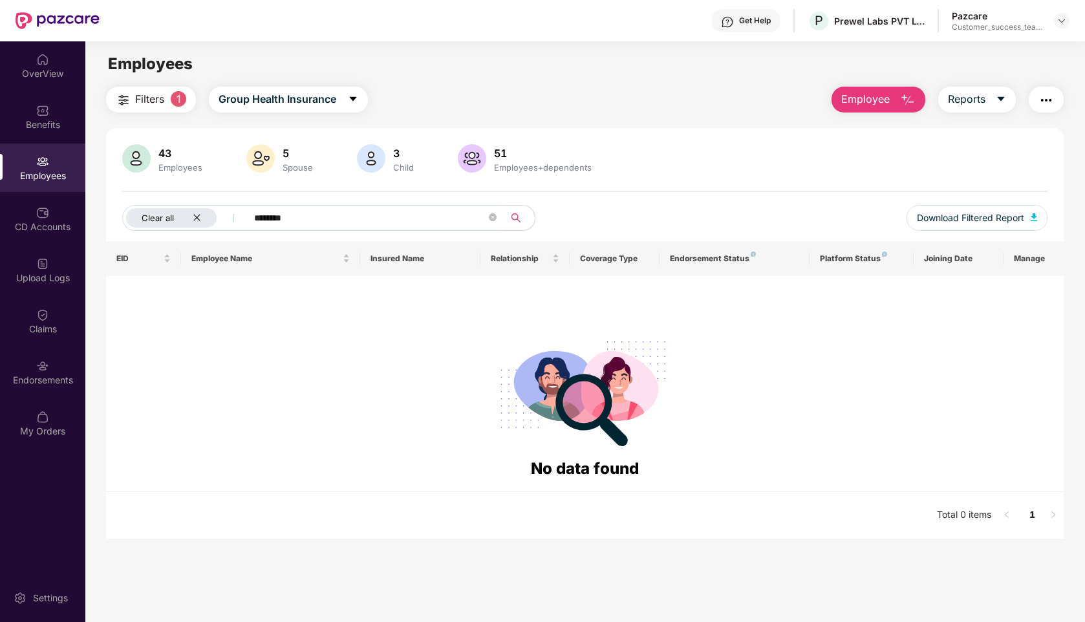
type input "********"
click at [201, 218] on div "Clear all" at bounding box center [171, 217] width 91 height 19
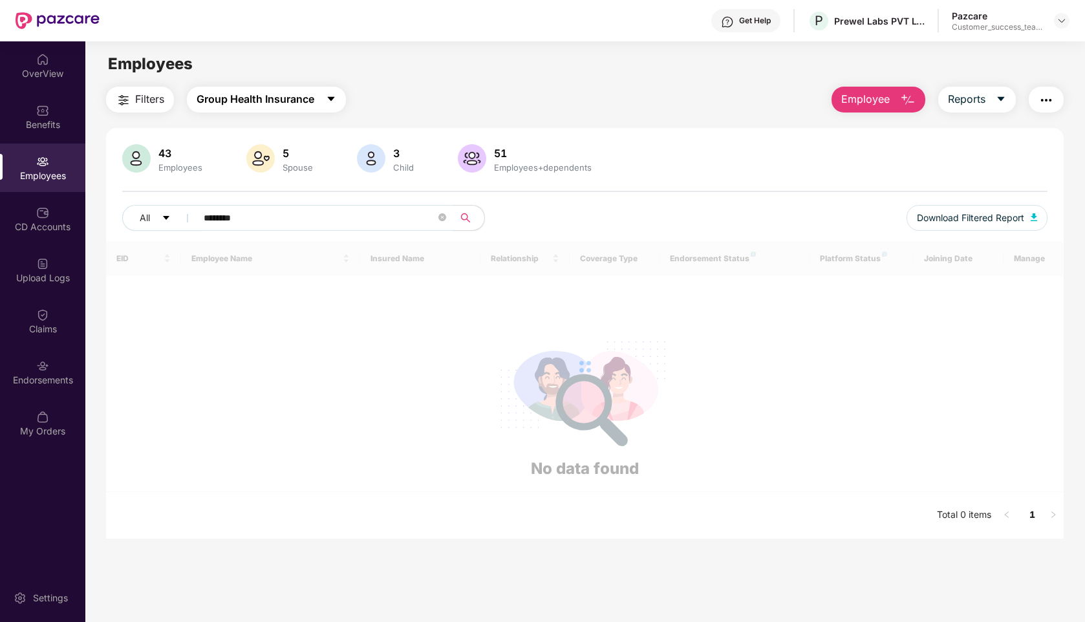
click at [243, 103] on span "Group Health Insurance" at bounding box center [256, 99] width 118 height 16
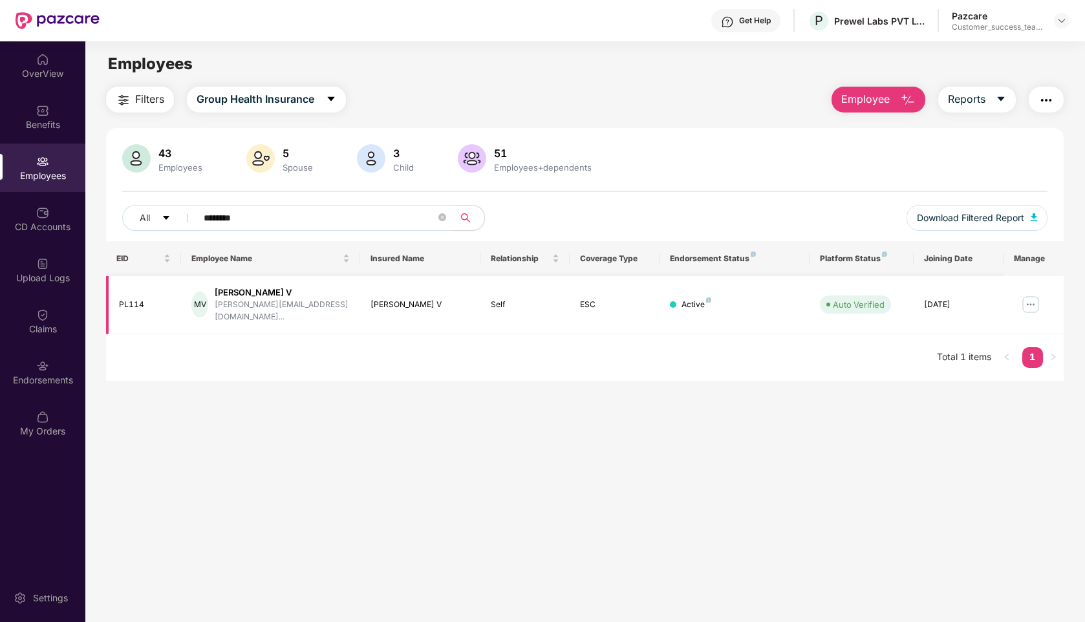
click at [1034, 297] on img at bounding box center [1030, 304] width 21 height 21
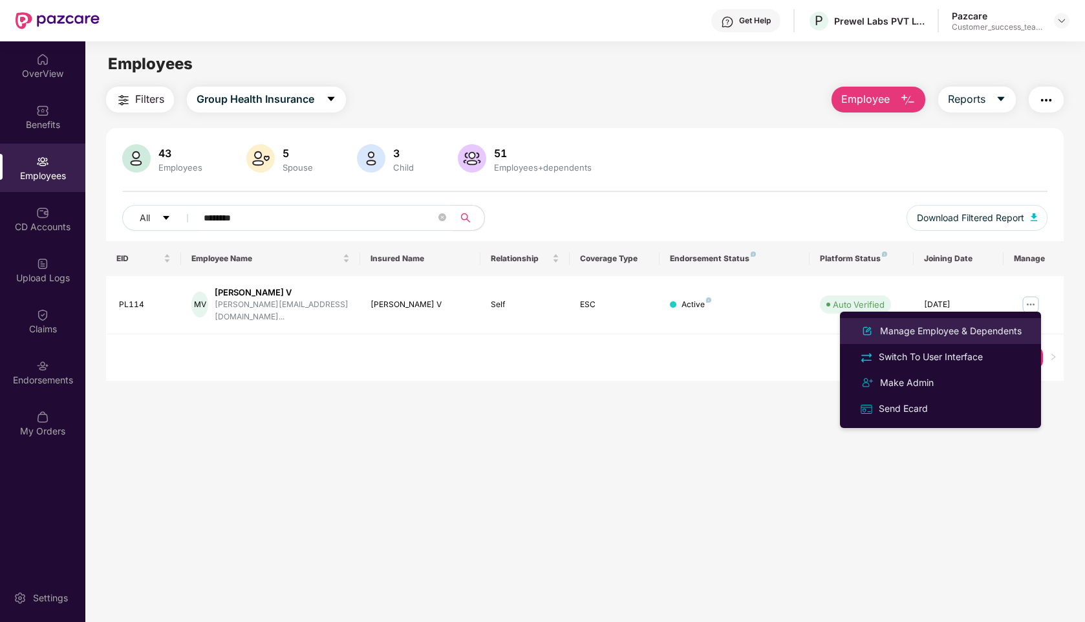
click at [906, 334] on div "Manage Employee & Dependents" at bounding box center [950, 331] width 147 height 14
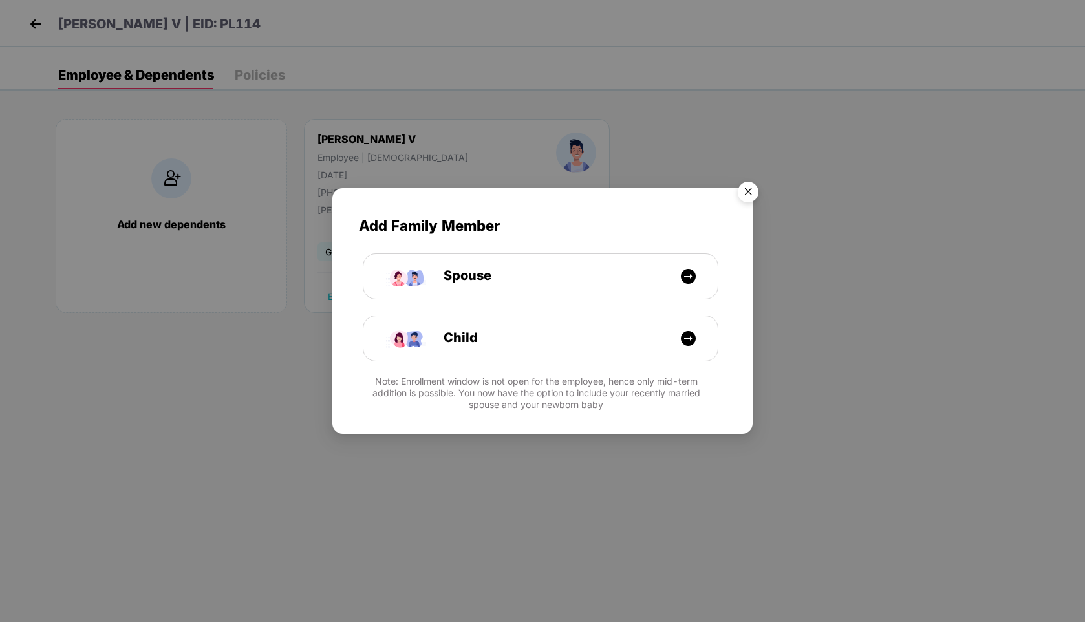
click at [738, 192] on img "Close" at bounding box center [748, 194] width 36 height 36
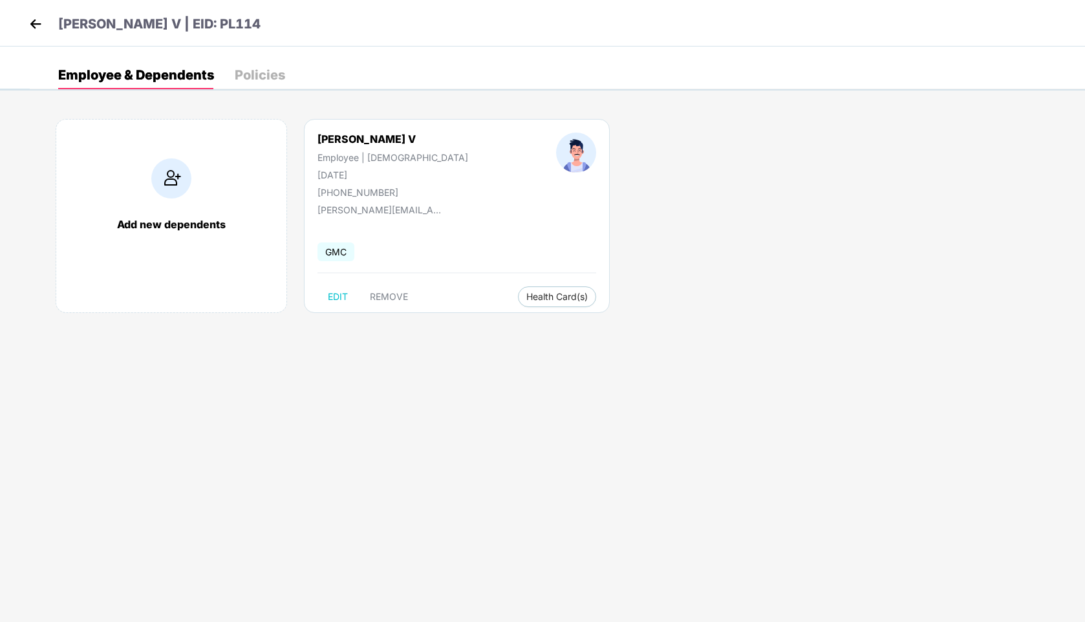
click at [32, 26] on img at bounding box center [35, 23] width 19 height 19
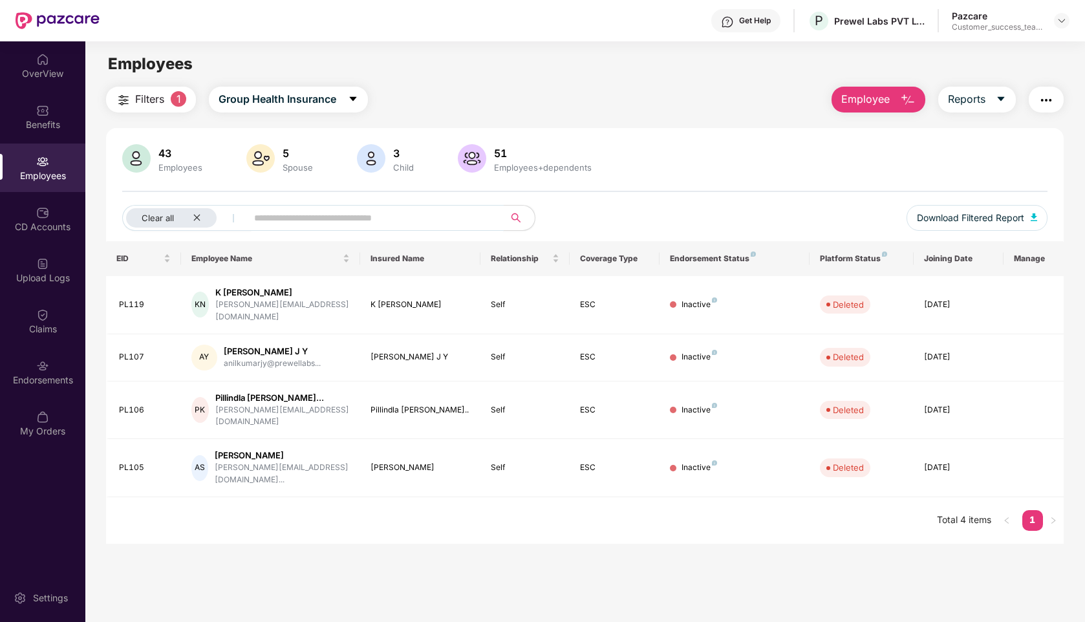
click at [315, 211] on input "text" at bounding box center [370, 217] width 232 height 19
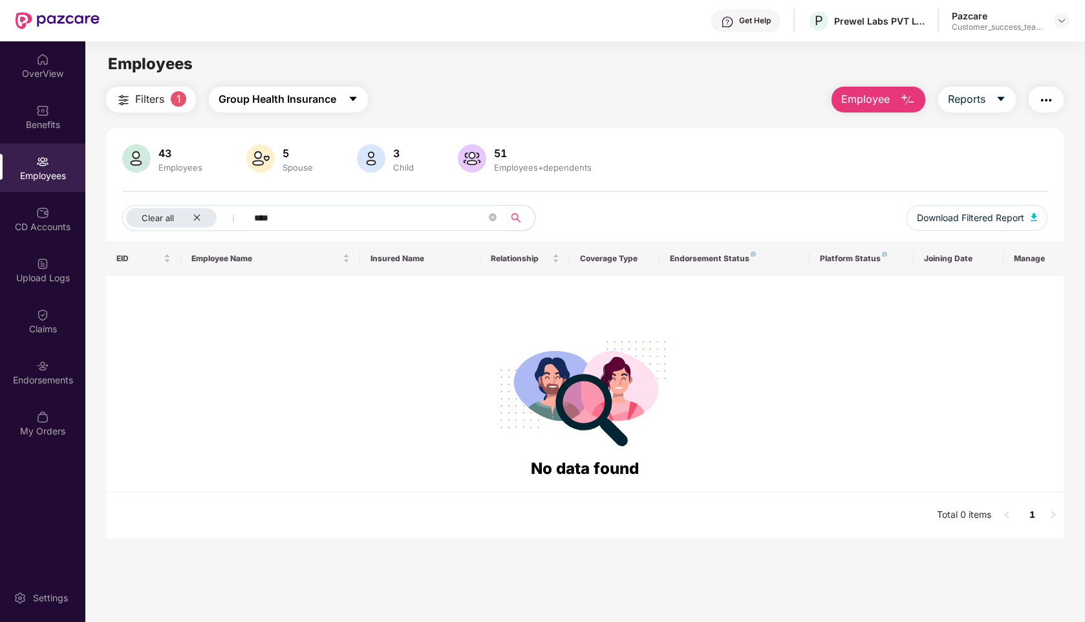
type input "****"
click at [246, 105] on span "Group Health Insurance" at bounding box center [277, 99] width 118 height 16
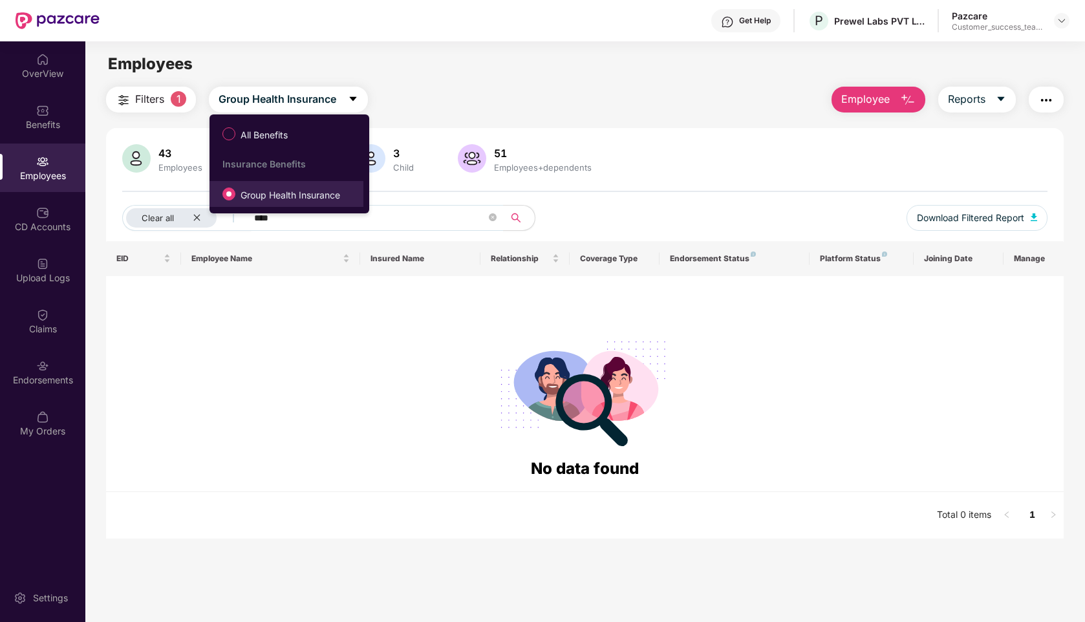
click at [304, 196] on span "Group Health Insurance" at bounding box center [290, 195] width 110 height 14
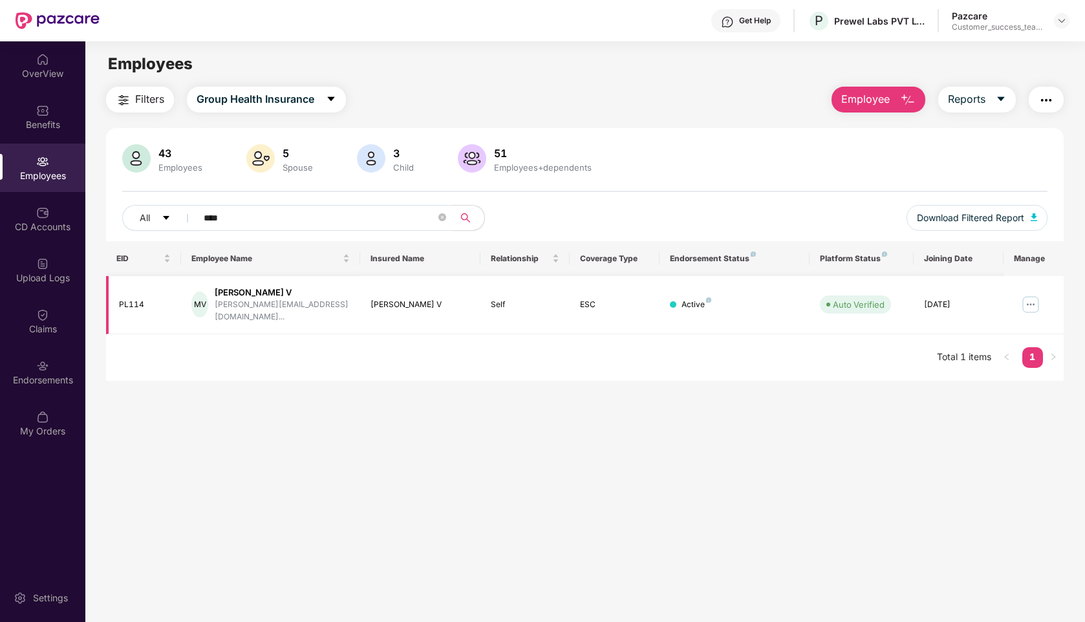
click at [1031, 298] on img at bounding box center [1030, 304] width 21 height 21
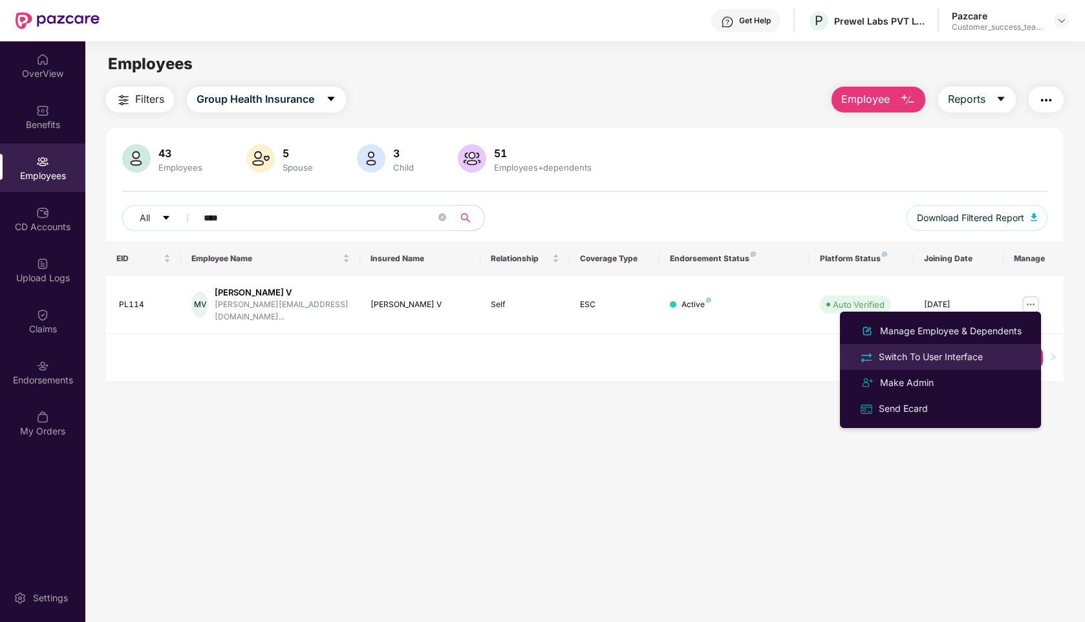
click at [933, 360] on div "Switch To User Interface" at bounding box center [930, 357] width 109 height 14
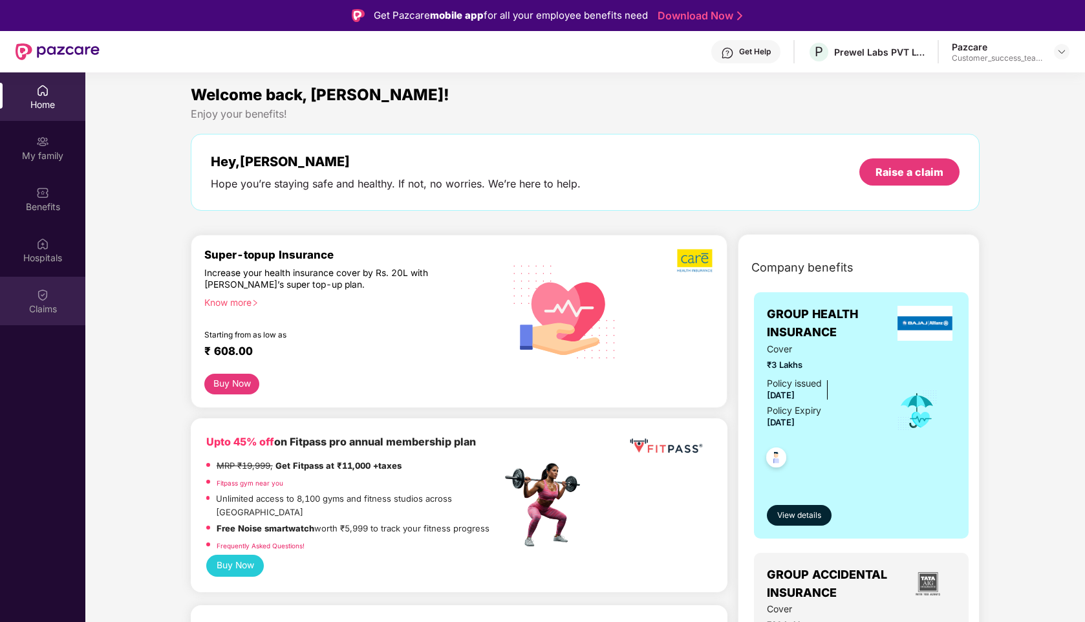
click at [36, 321] on div "Claims" at bounding box center [42, 301] width 85 height 48
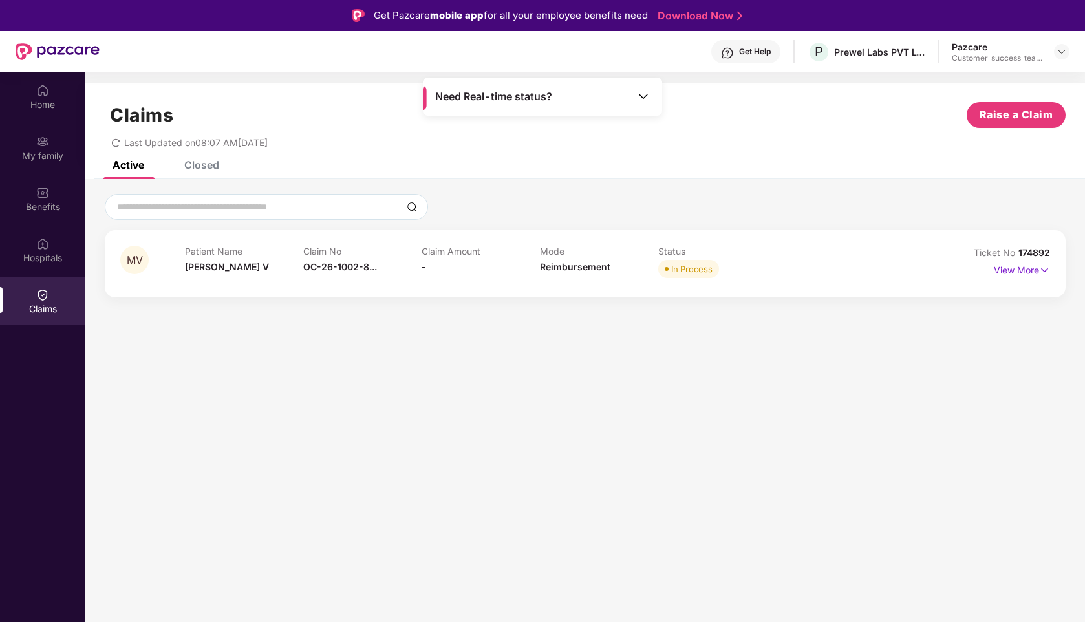
click at [205, 175] on div "Closed" at bounding box center [192, 165] width 54 height 28
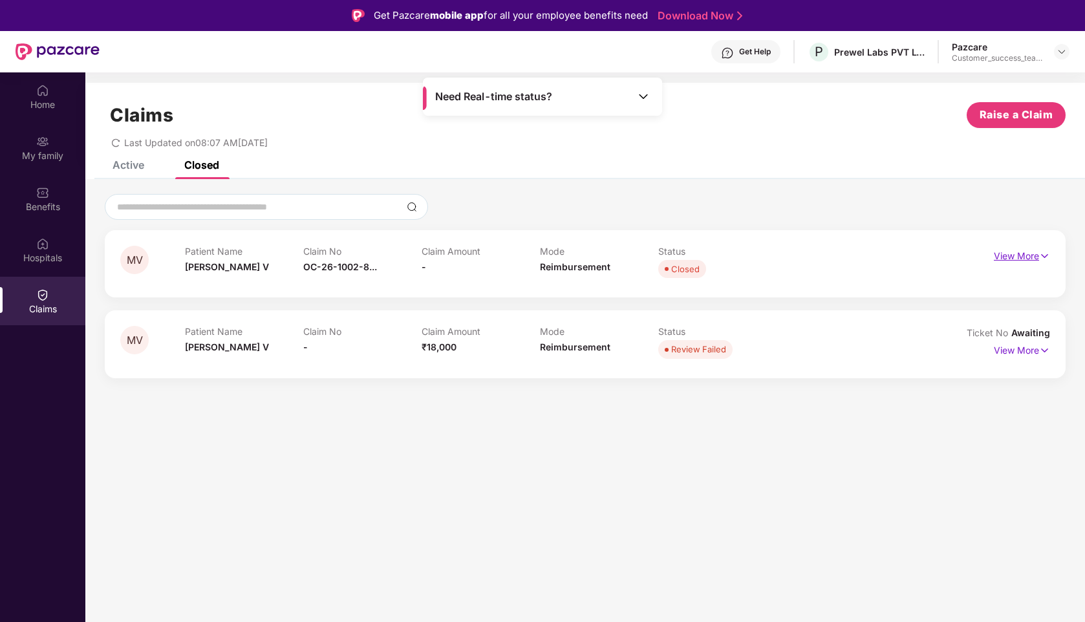
click at [1009, 255] on p "View More" at bounding box center [1022, 254] width 56 height 17
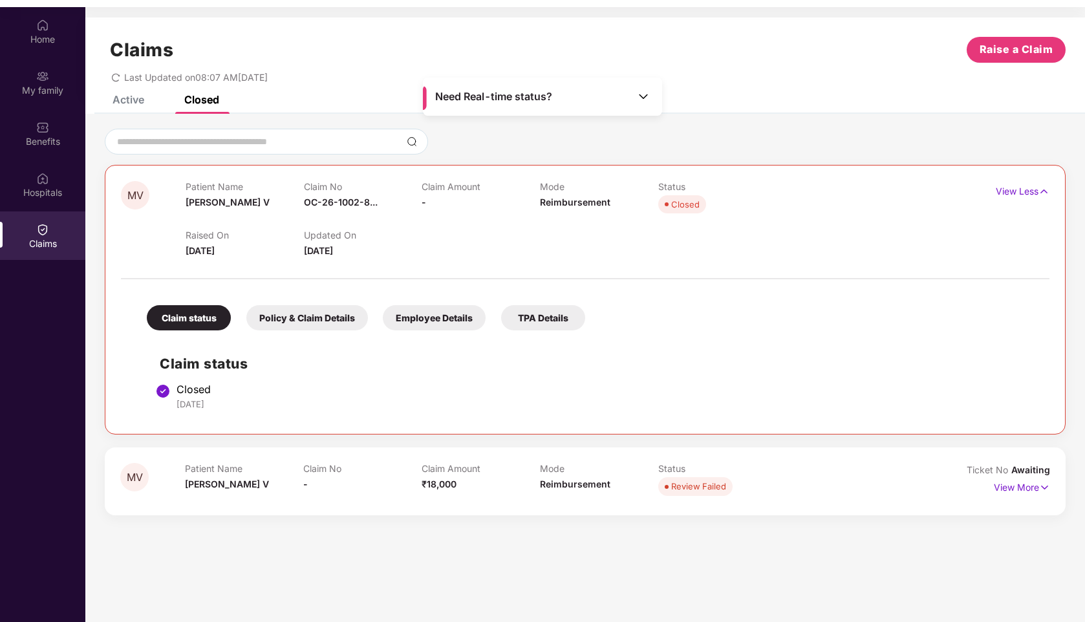
scroll to position [72, 0]
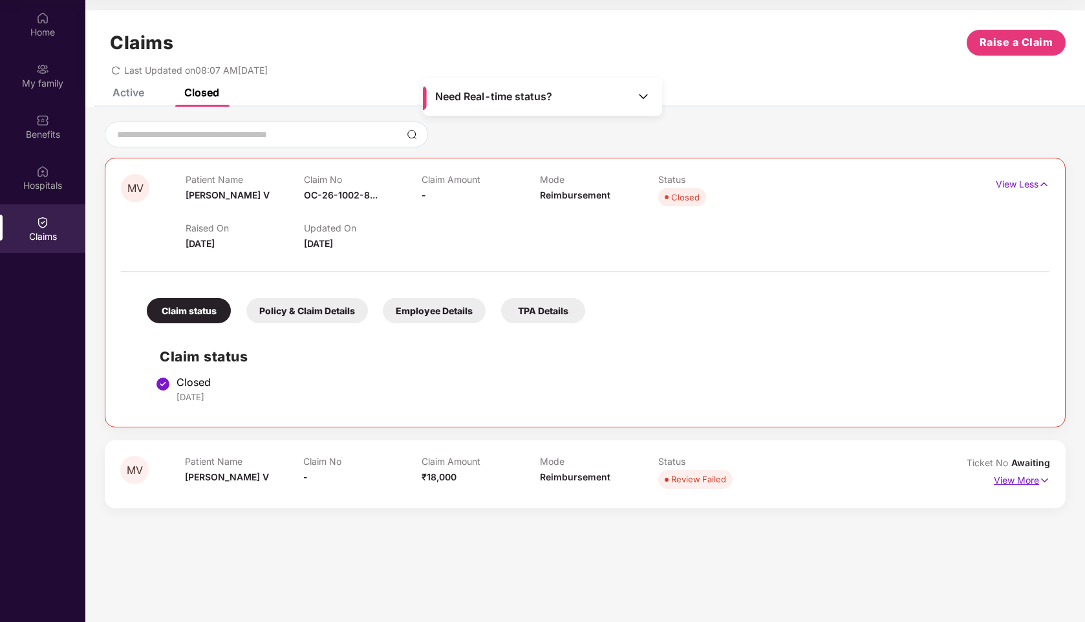
click at [1028, 478] on p "View More" at bounding box center [1022, 478] width 56 height 17
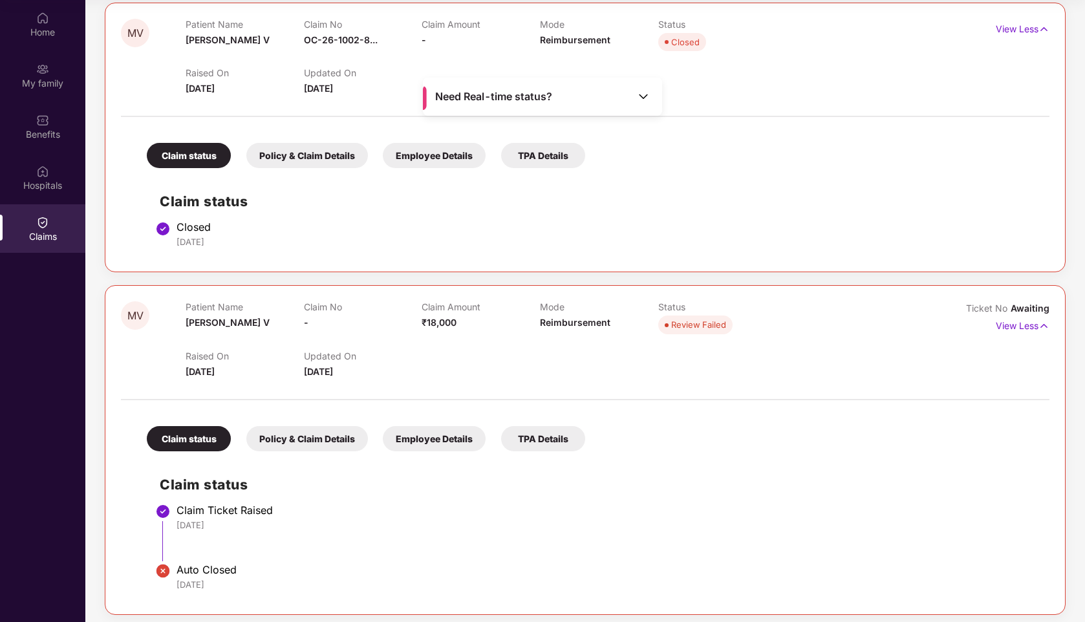
scroll to position [54, 0]
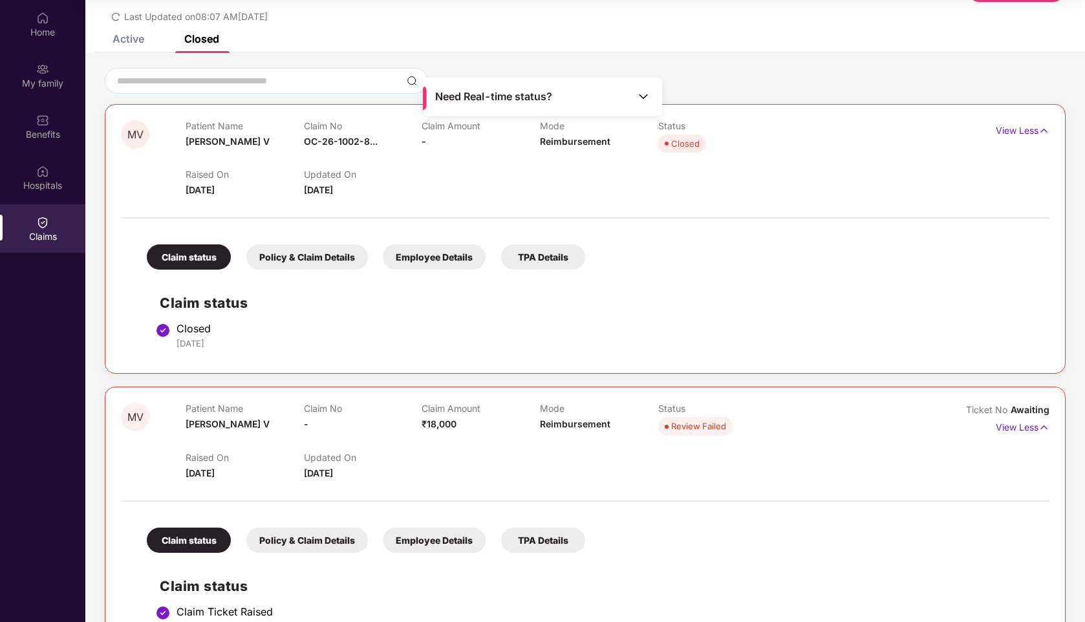
click at [300, 251] on div "Policy & Claim Details" at bounding box center [307, 256] width 122 height 25
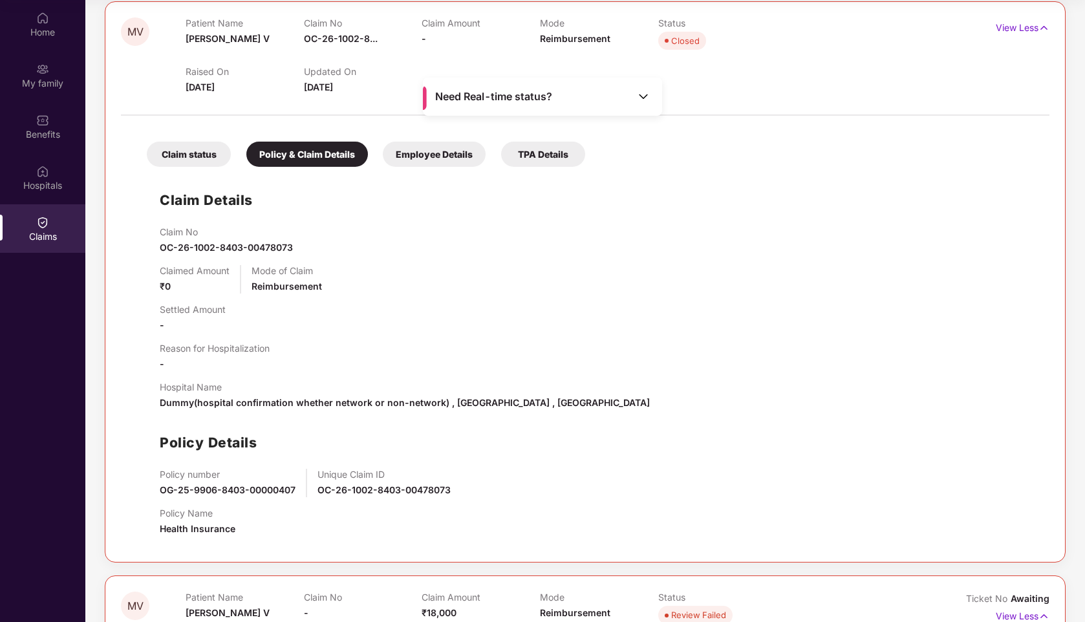
scroll to position [162, 0]
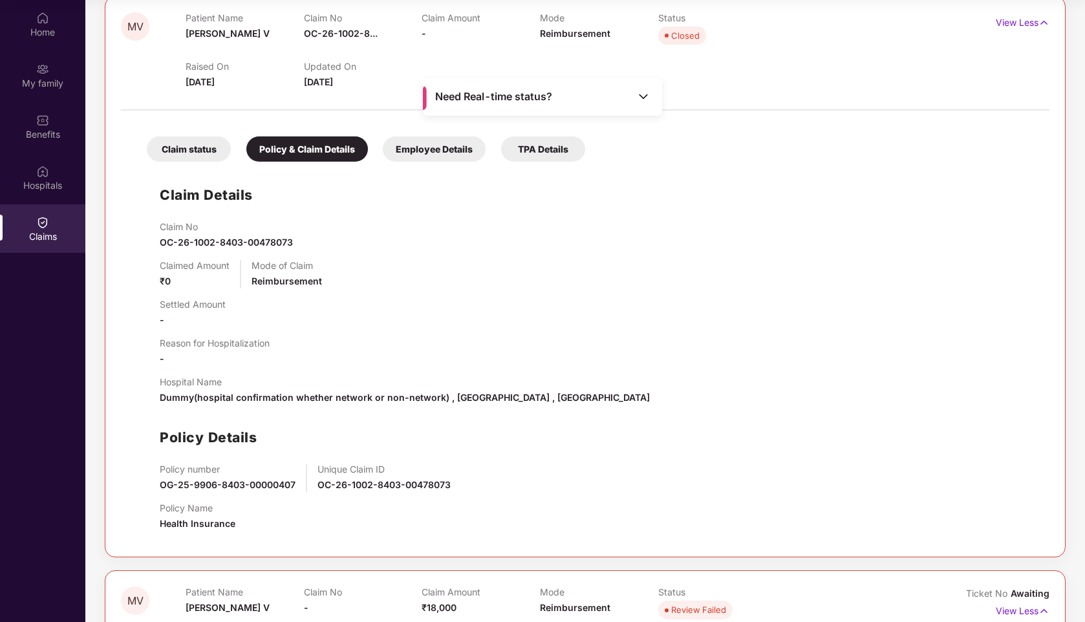
click at [436, 162] on div "Employee Details" at bounding box center [434, 148] width 103 height 25
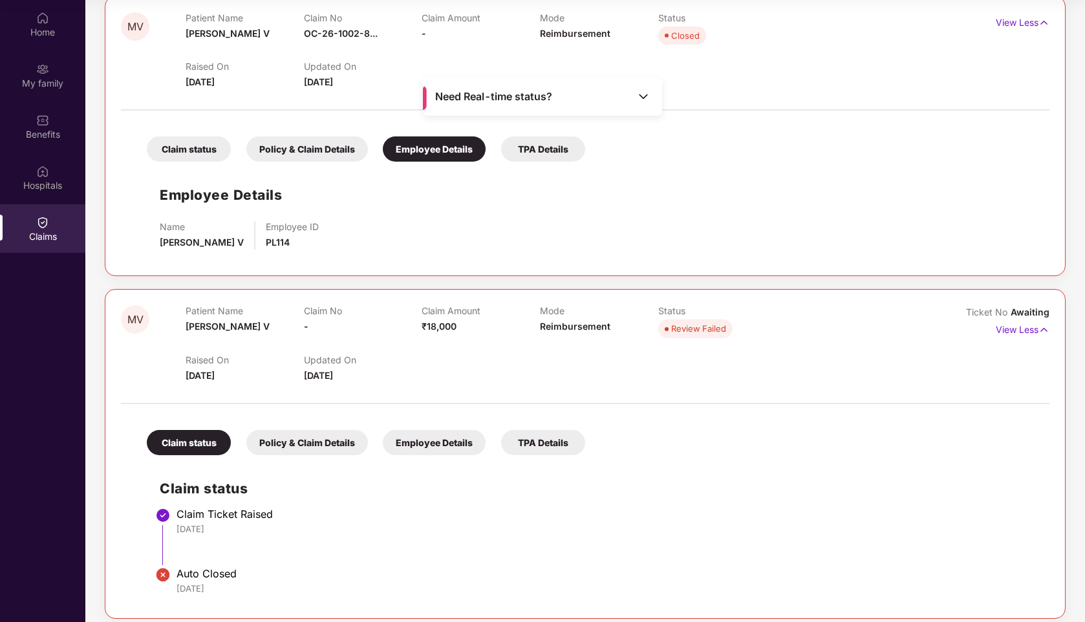
click at [290, 154] on div "Policy & Claim Details" at bounding box center [307, 148] width 122 height 25
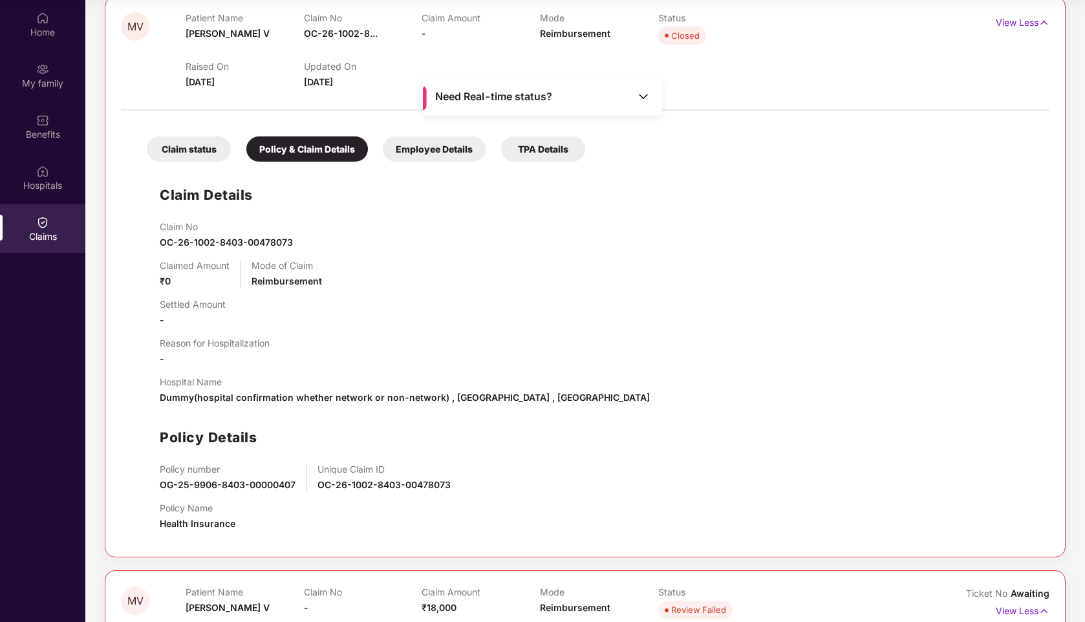
click at [526, 150] on div "TPA Details" at bounding box center [543, 148] width 84 height 25
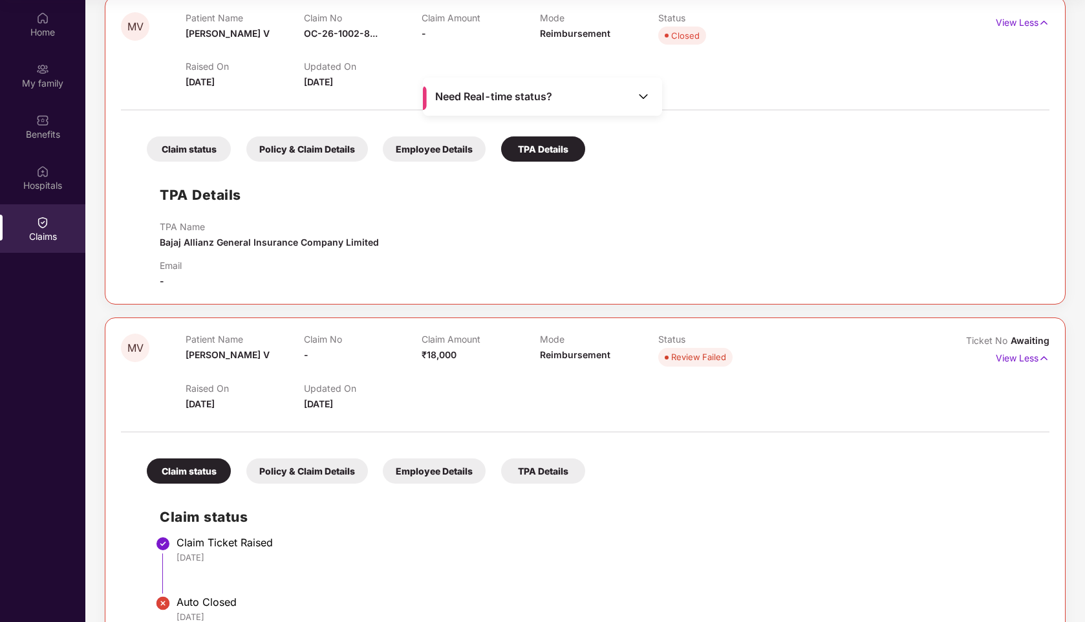
click at [420, 140] on div "Employee Details" at bounding box center [434, 148] width 103 height 25
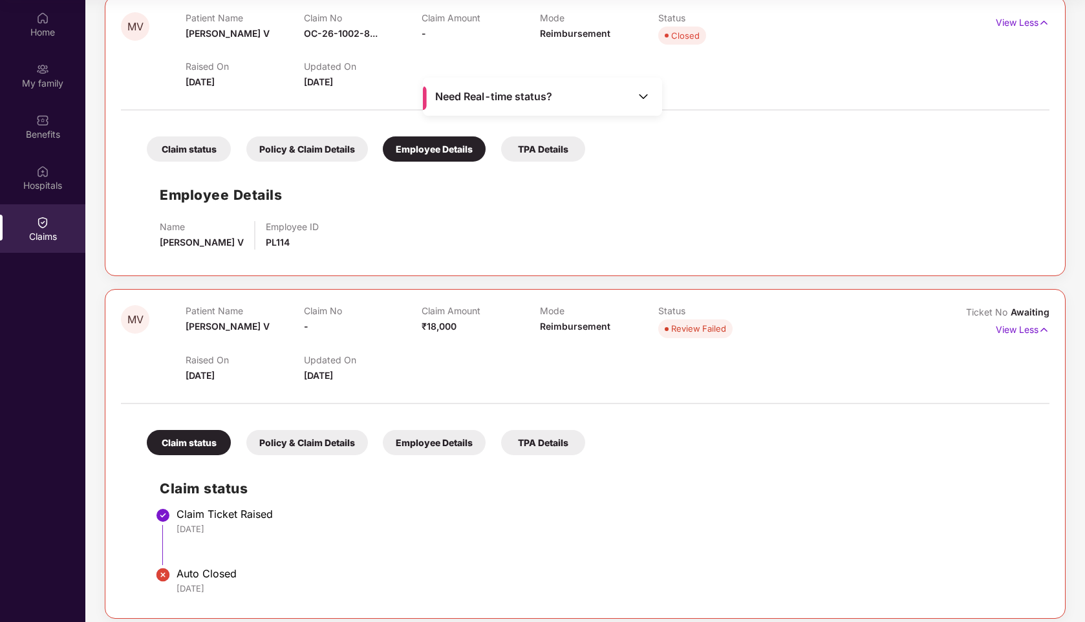
click at [301, 144] on div "Policy & Claim Details" at bounding box center [307, 148] width 122 height 25
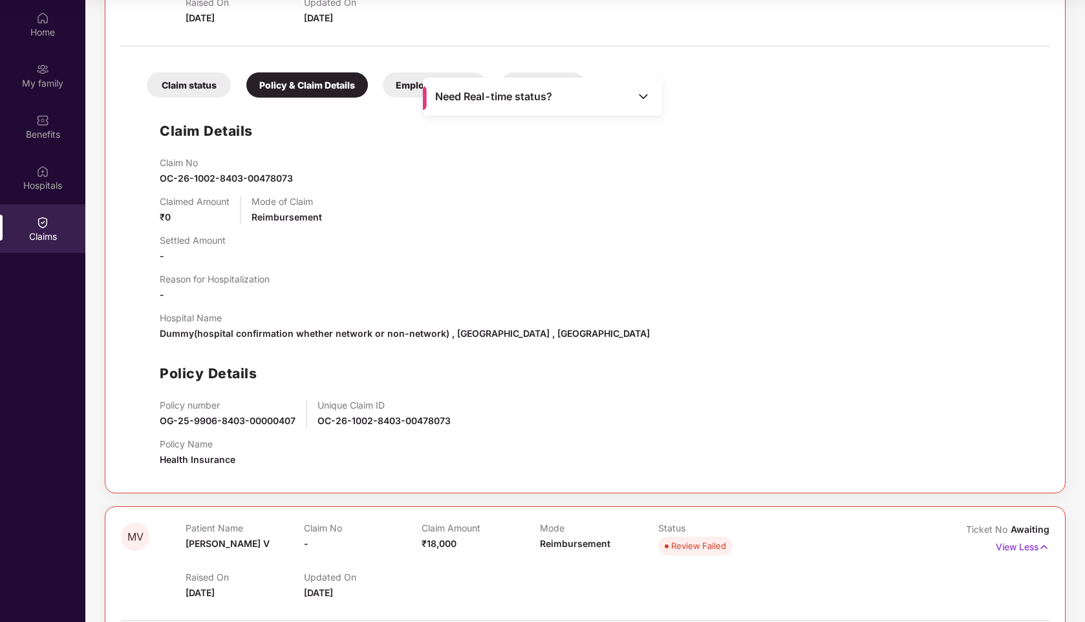
scroll to position [122, 0]
